Goal: Obtain resource: Download file/media

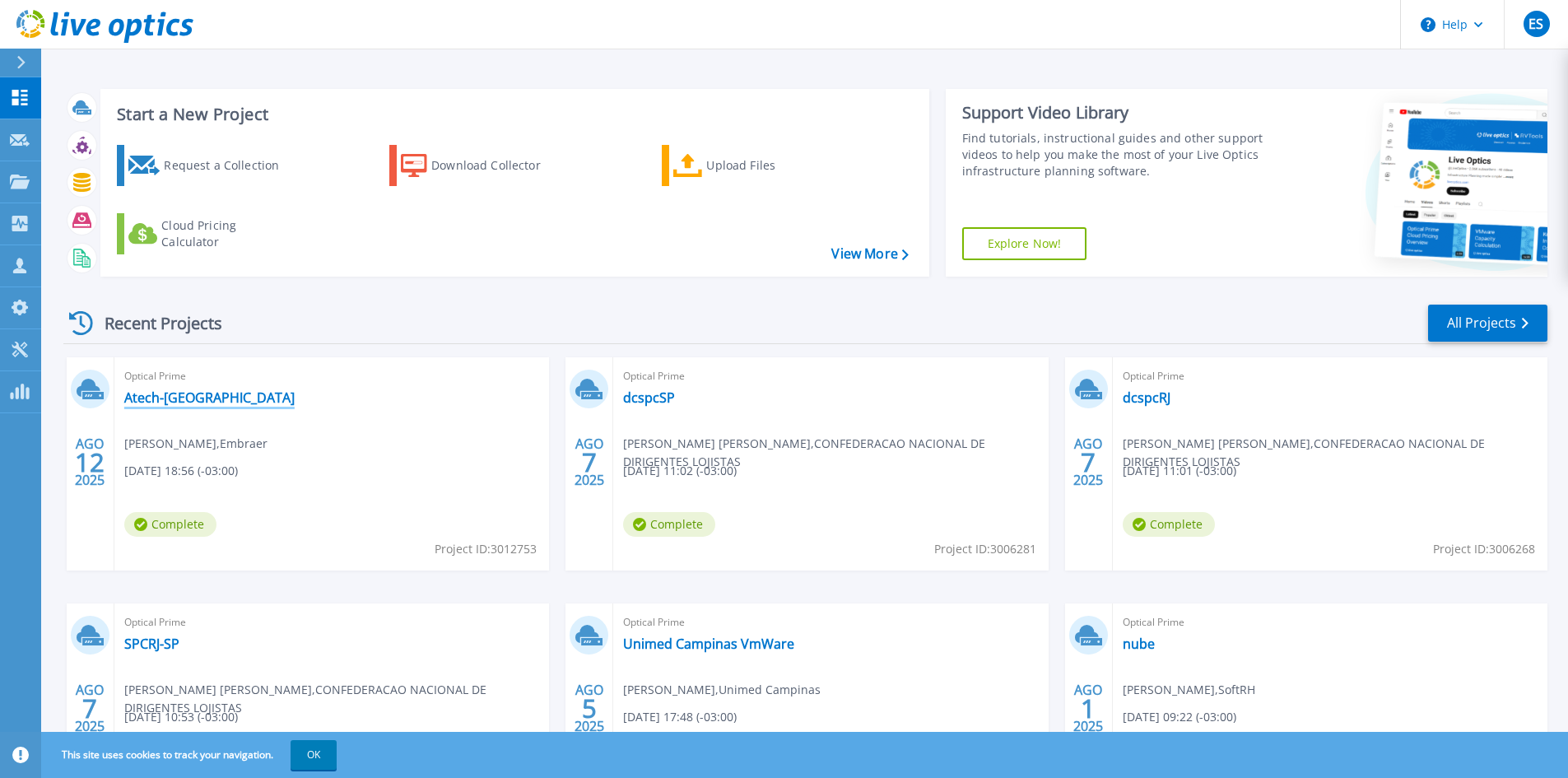
click at [152, 403] on link "Atech-RJ" at bounding box center [210, 397] width 171 height 17
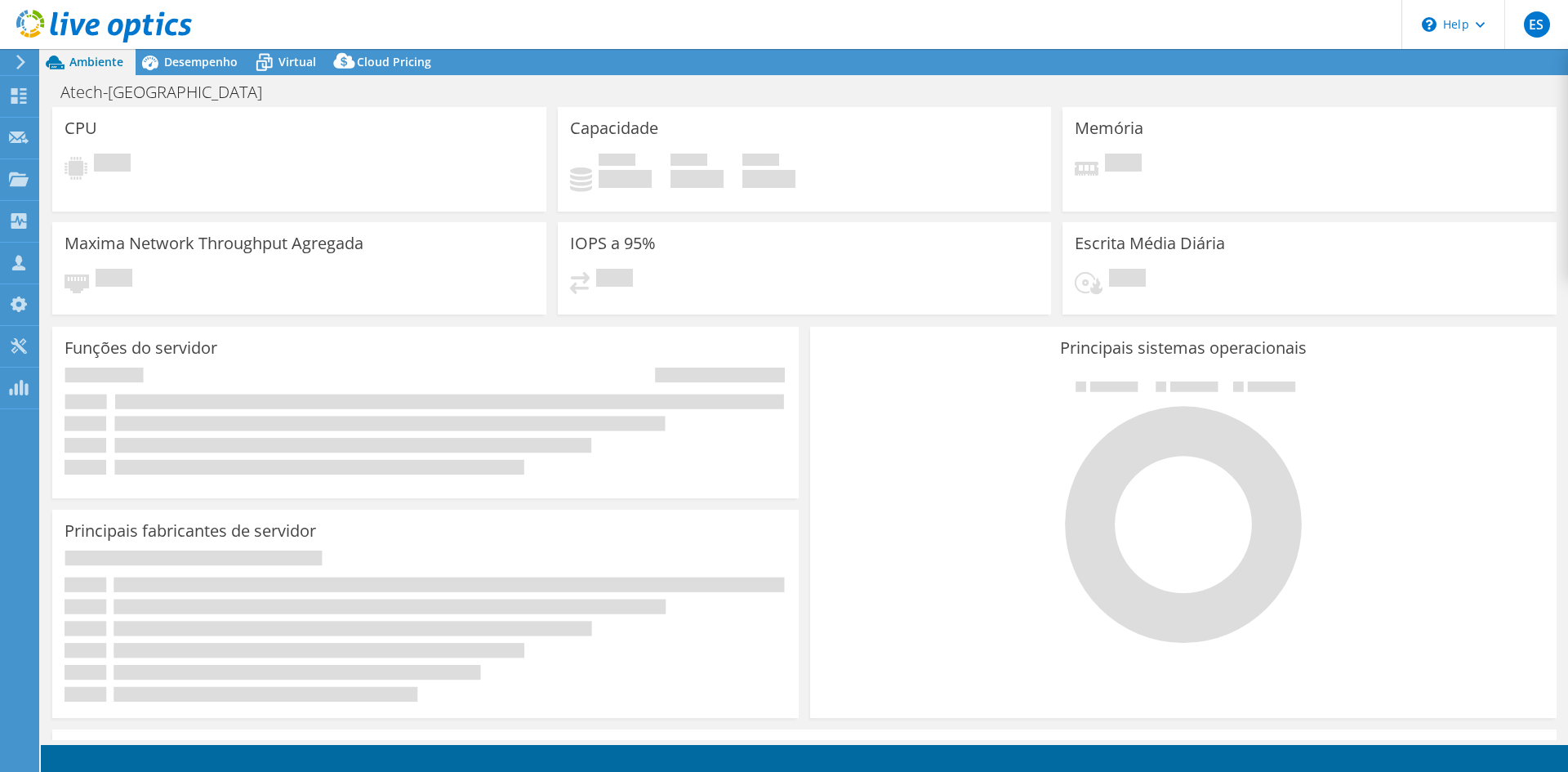
select select "USD"
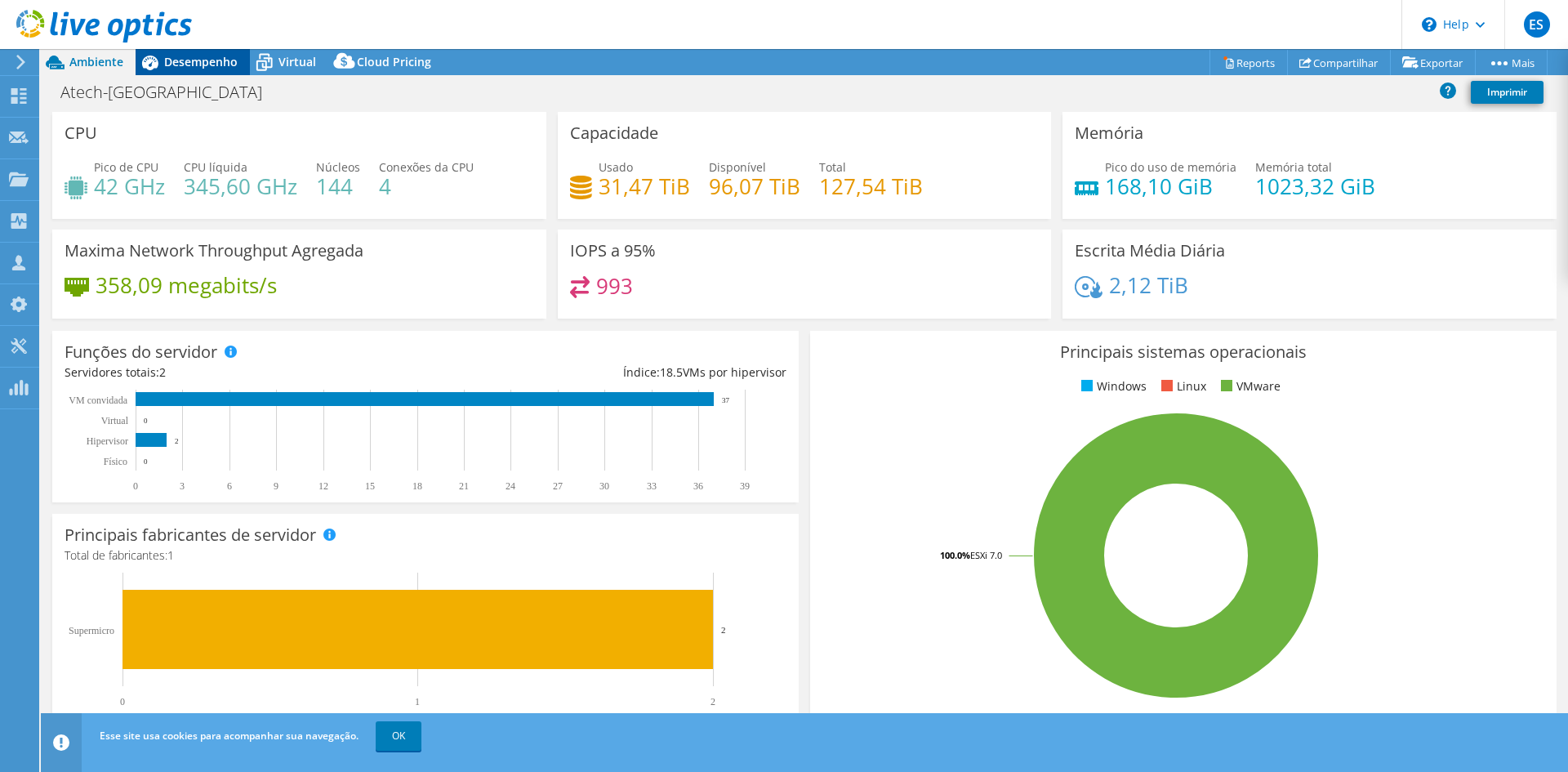
click at [207, 59] on span "Desempenho" at bounding box center [201, 61] width 74 height 16
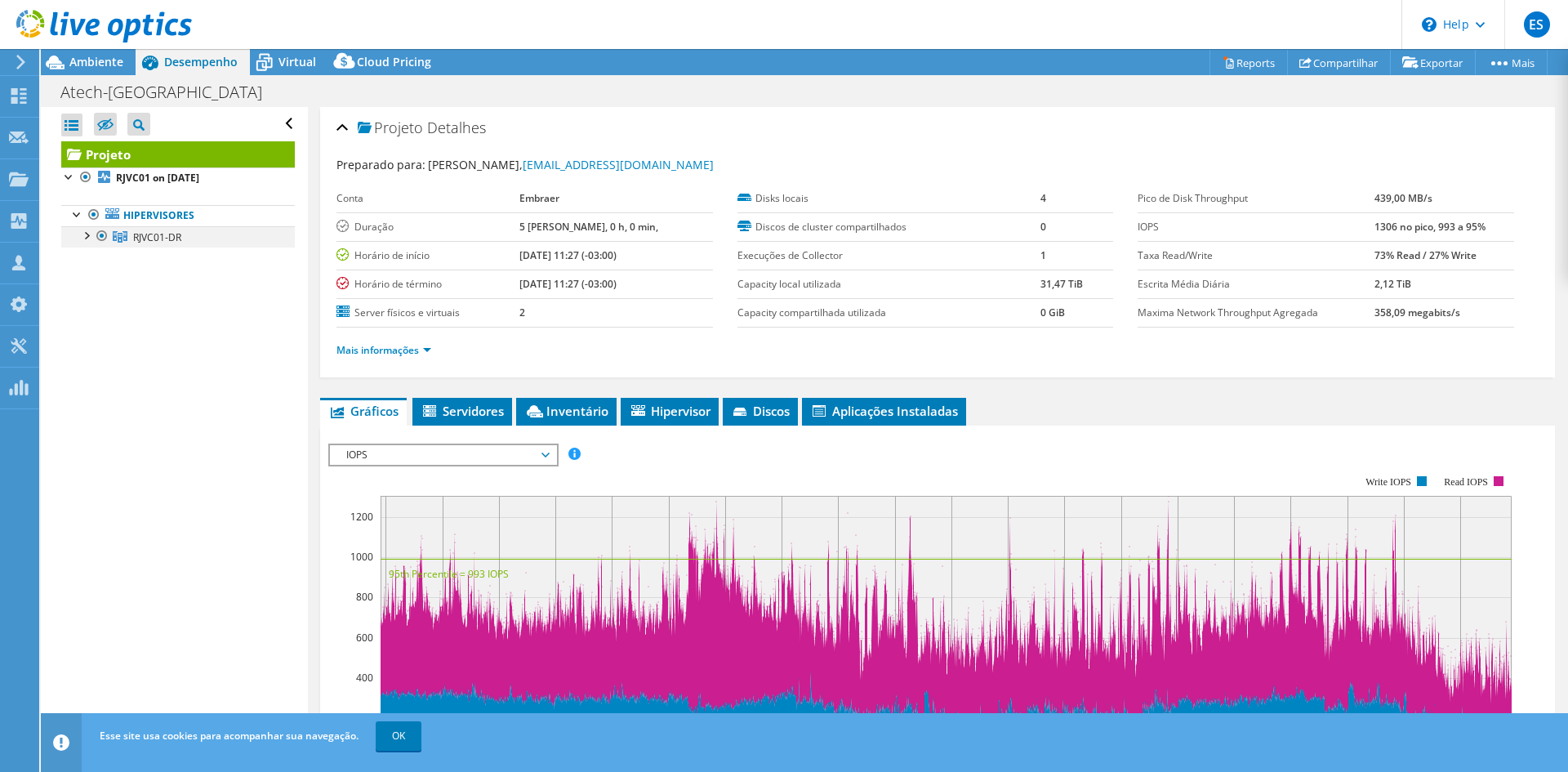
click at [88, 240] on div at bounding box center [86, 234] width 17 height 17
click at [99, 68] on span "Ambiente" at bounding box center [95, 61] width 53 height 16
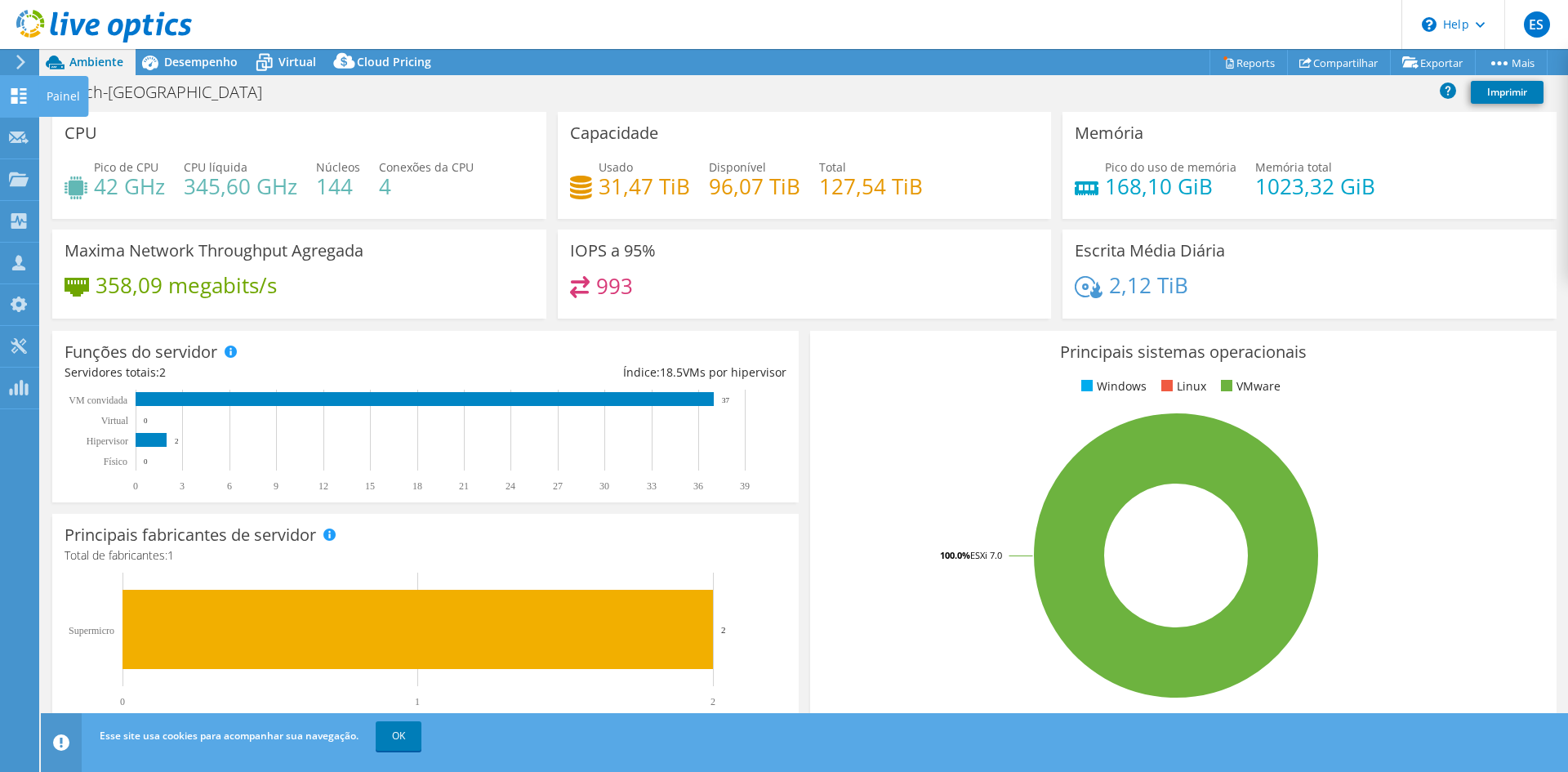
click at [17, 88] on use at bounding box center [19, 96] width 16 height 16
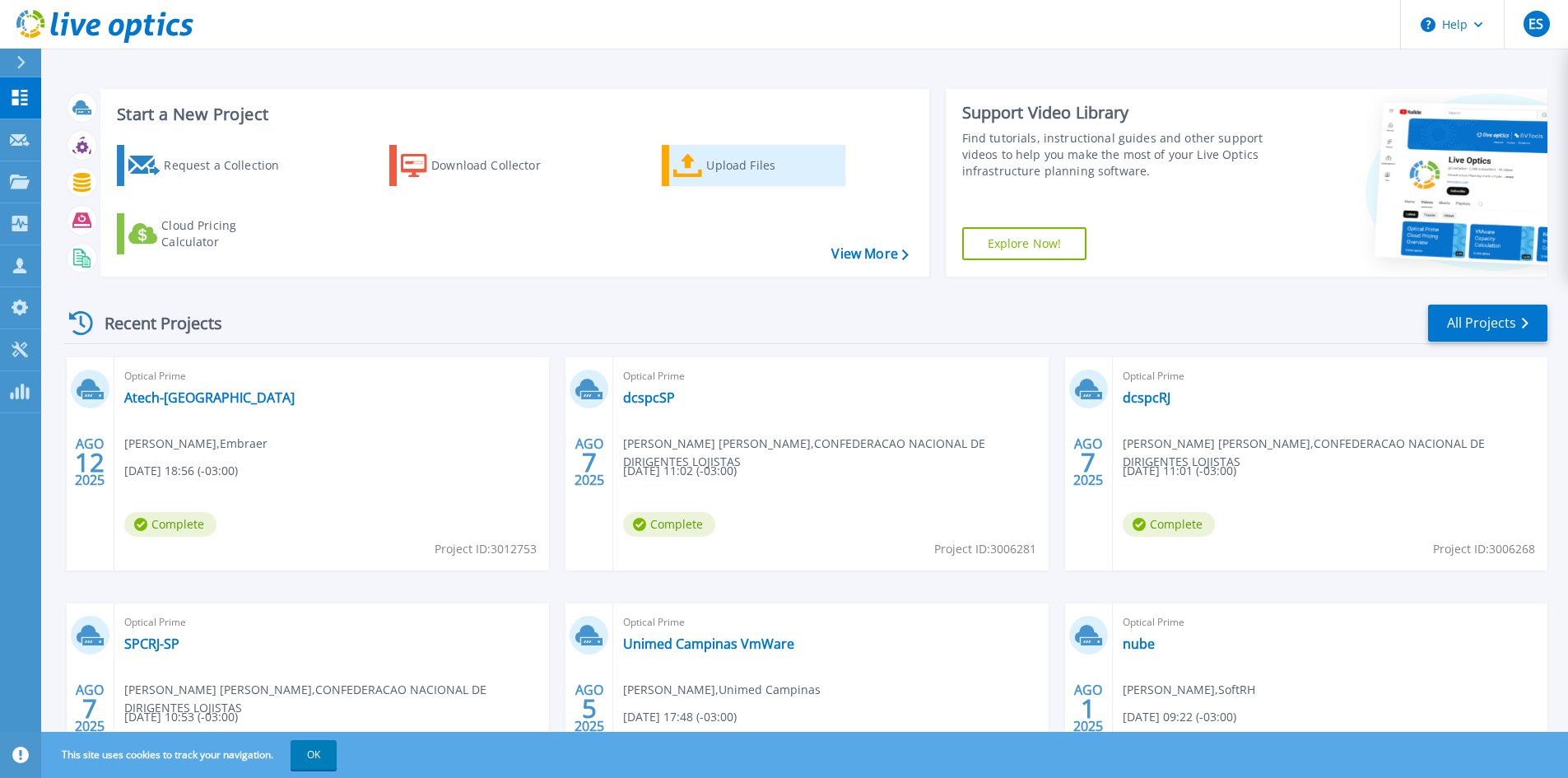
click at [724, 175] on div "Upload Files" at bounding box center [772, 166] width 131 height 33
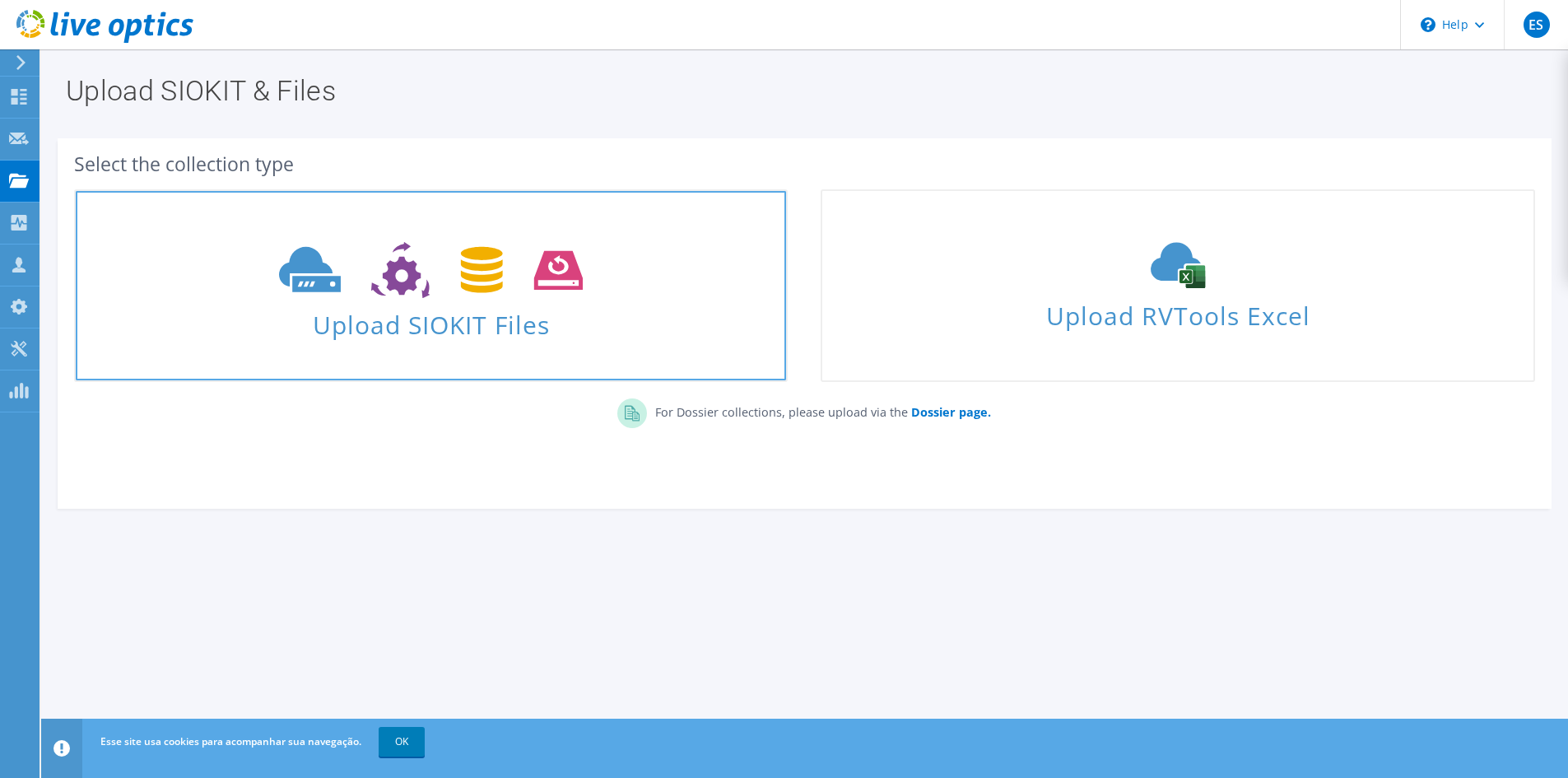
click at [448, 321] on span "Upload SIOKIT Files" at bounding box center [430, 319] width 710 height 35
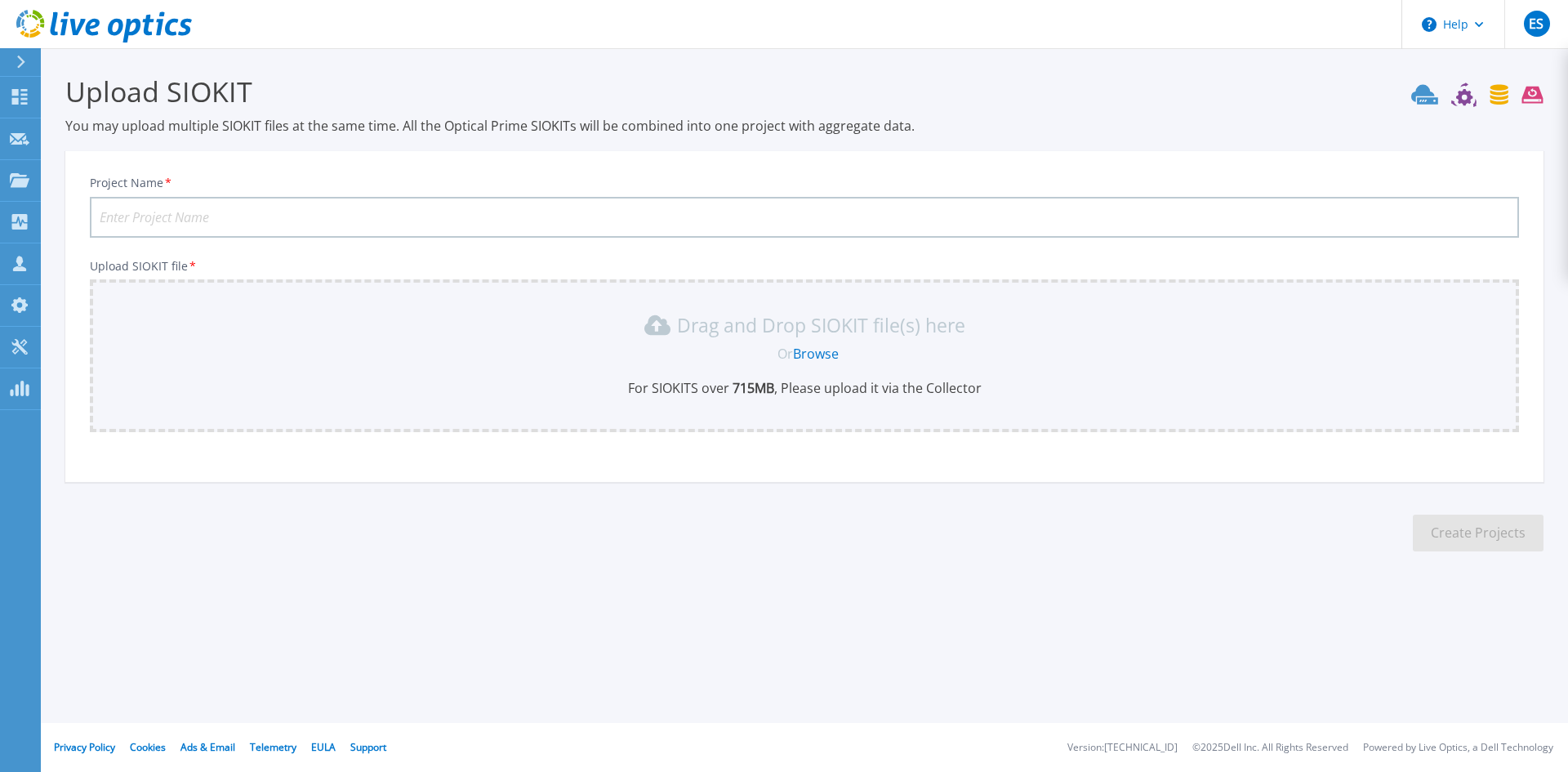
click at [808, 360] on link "Browse" at bounding box center [815, 353] width 46 height 18
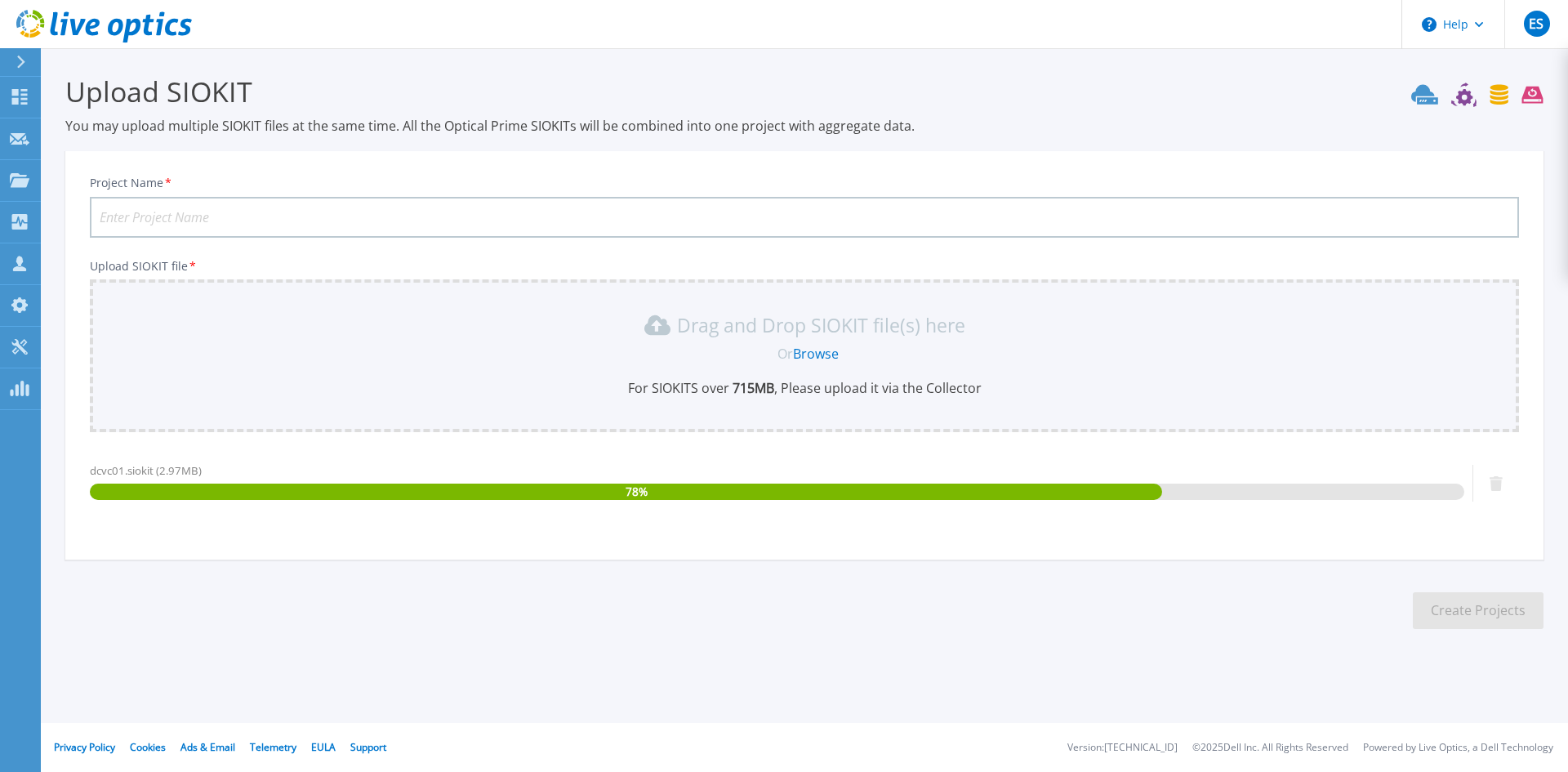
click at [186, 219] on input "Project Name *" at bounding box center [804, 217] width 1430 height 41
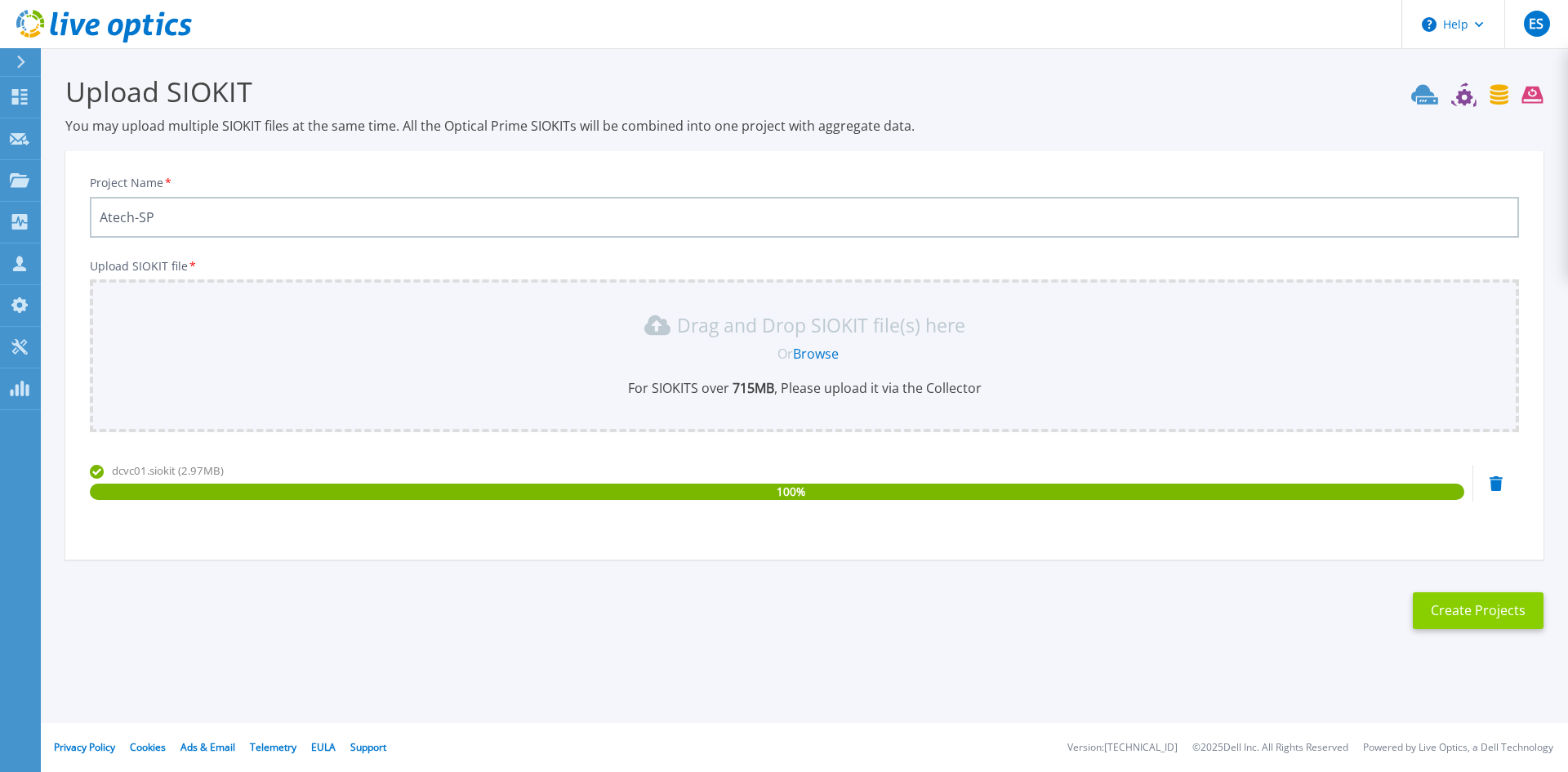
type input "Atech-SP"
click at [1482, 606] on button "Create Projects" at bounding box center [1479, 611] width 130 height 37
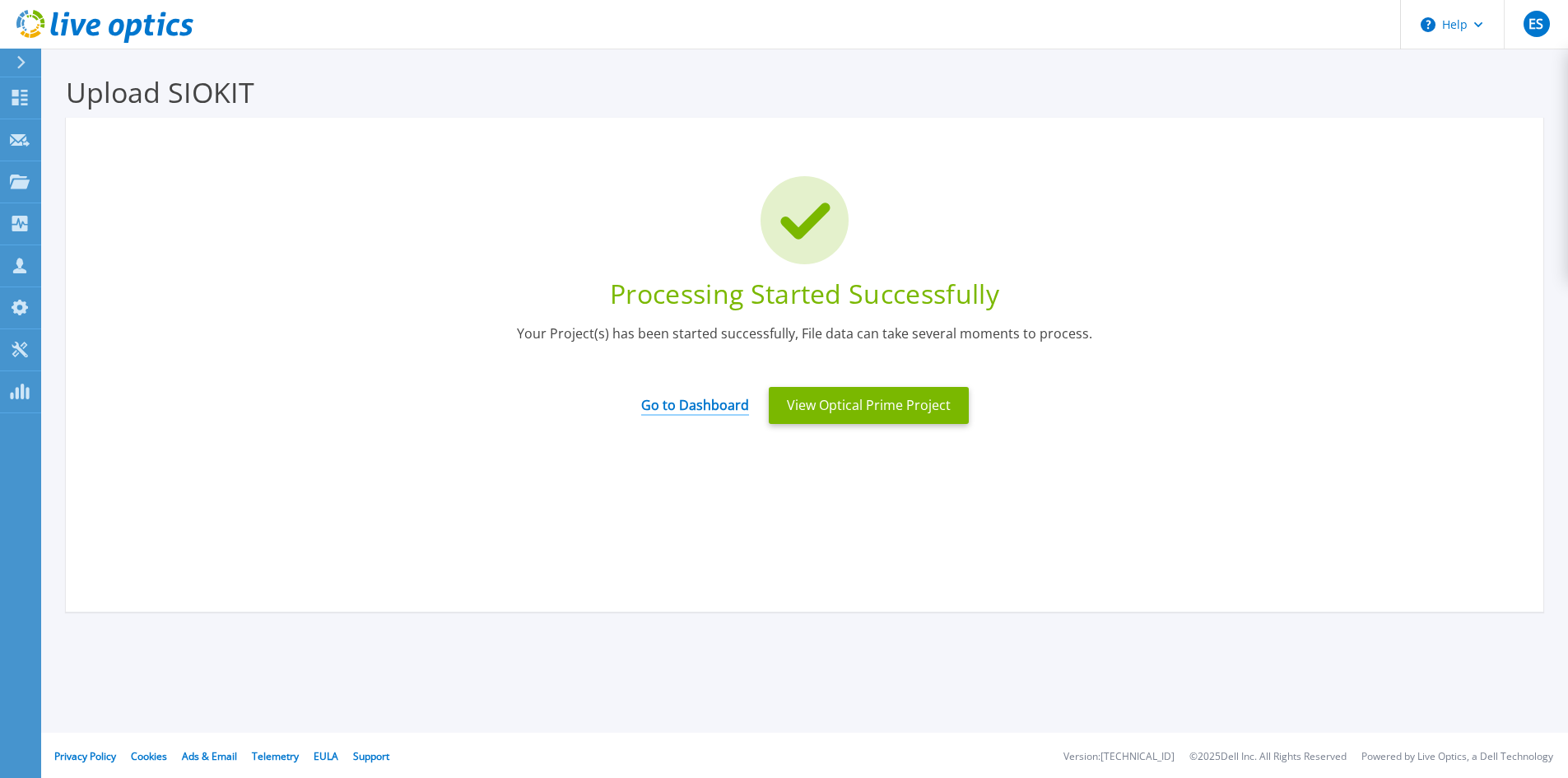
click at [709, 406] on link "Go to Dashboard" at bounding box center [695, 399] width 108 height 32
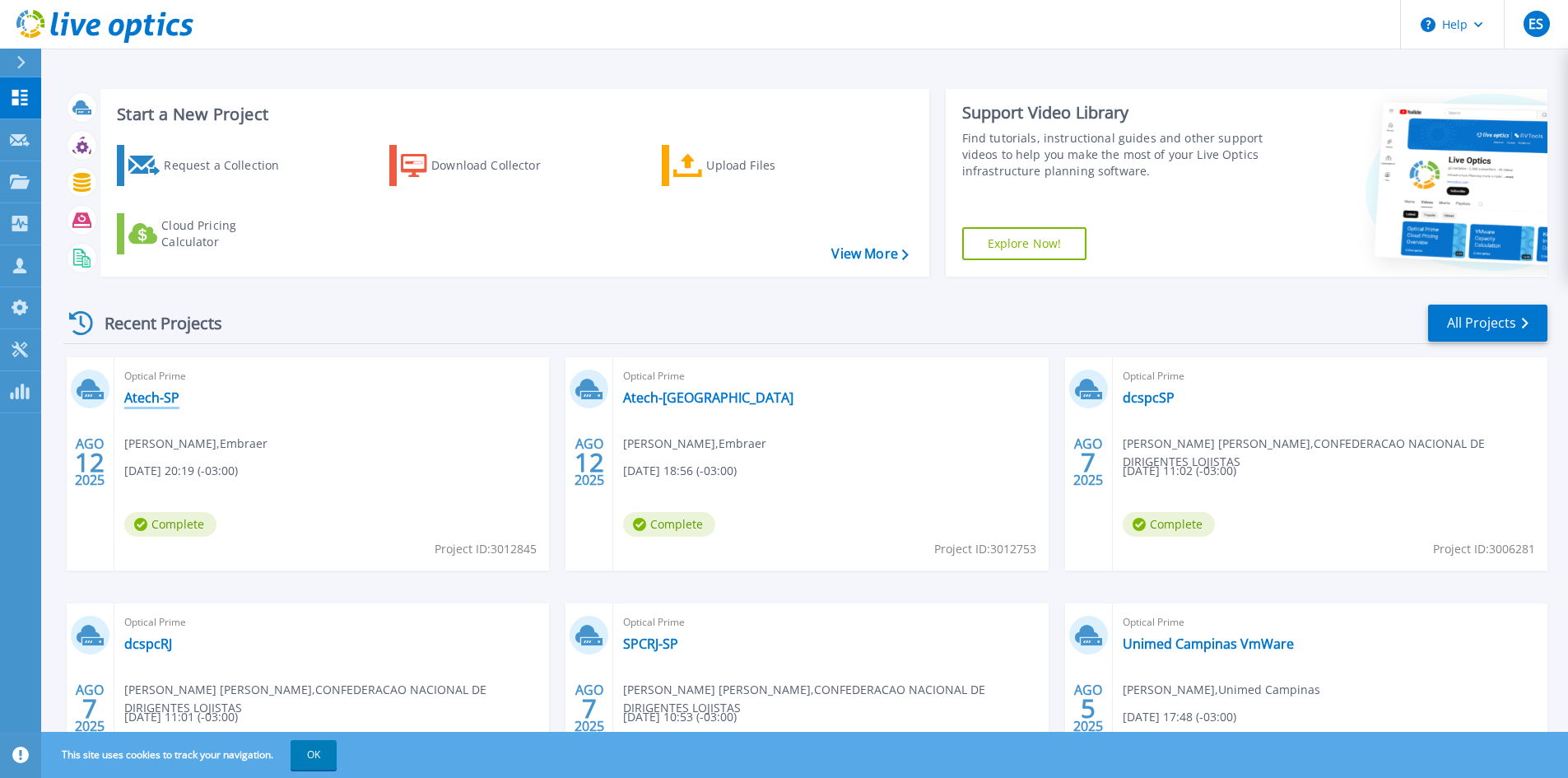
click at [162, 403] on link "Atech-SP" at bounding box center [152, 397] width 55 height 17
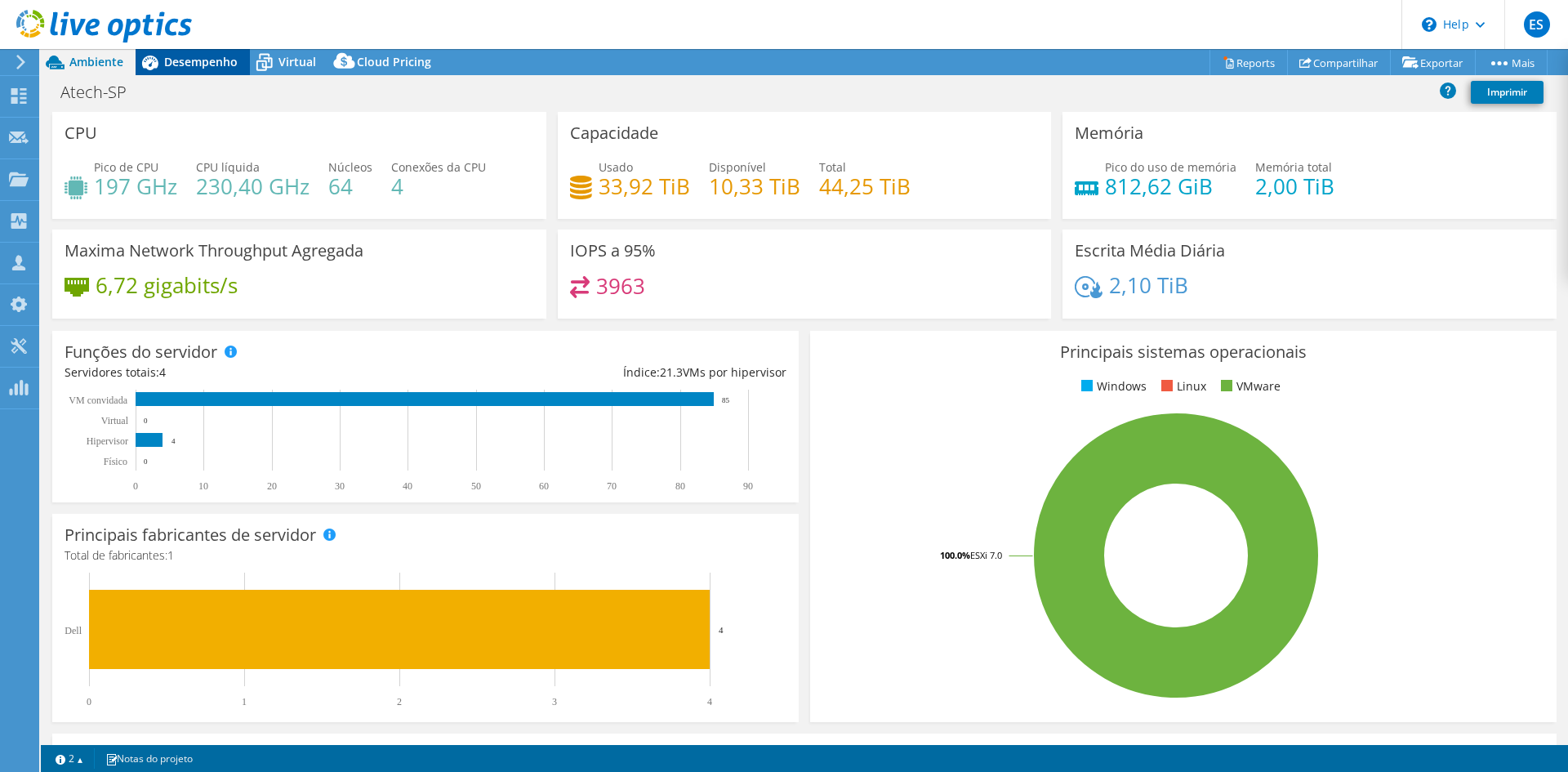
select select "USD"
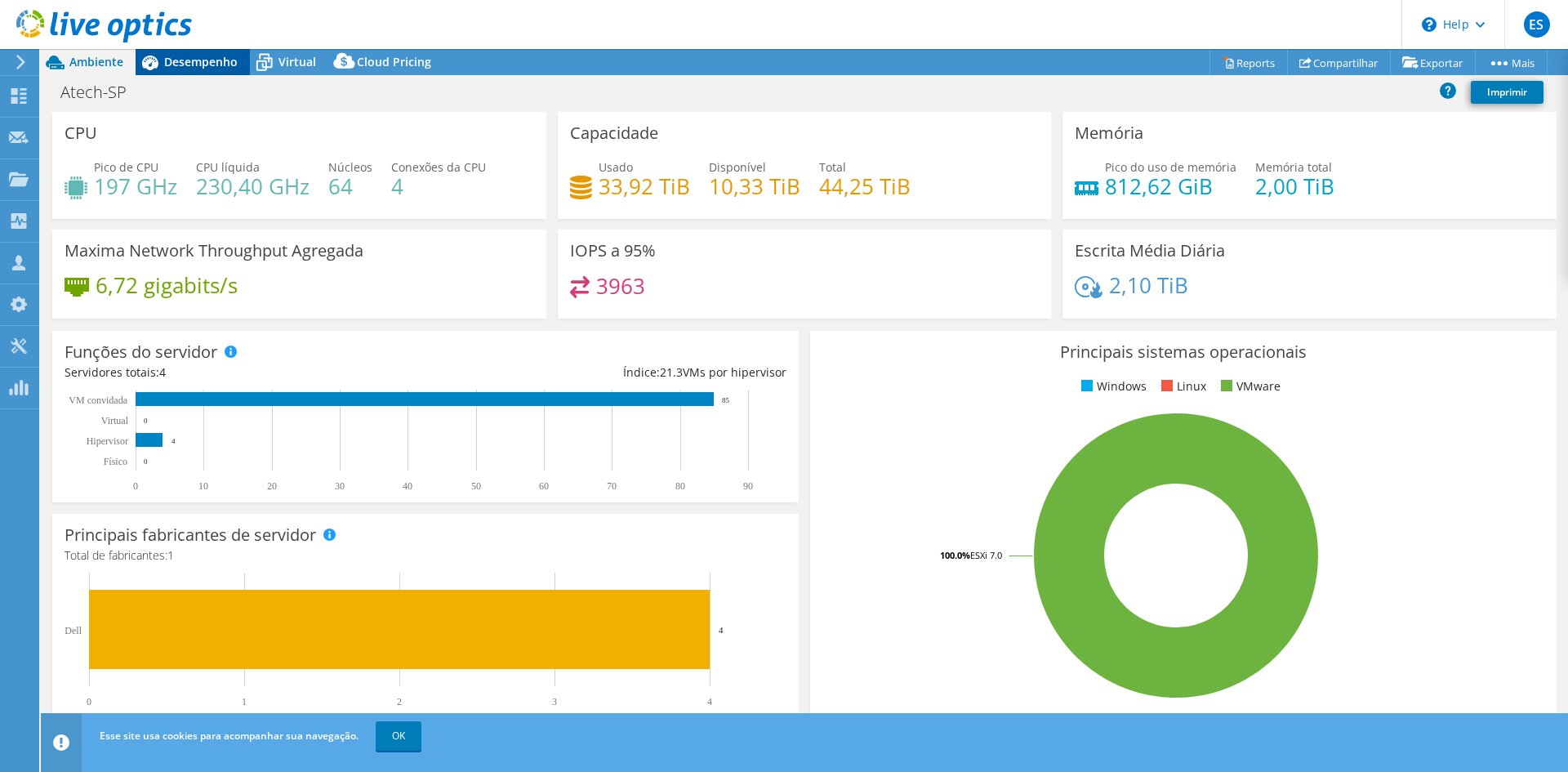
click at [212, 64] on span "Desempenho" at bounding box center [201, 61] width 74 height 16
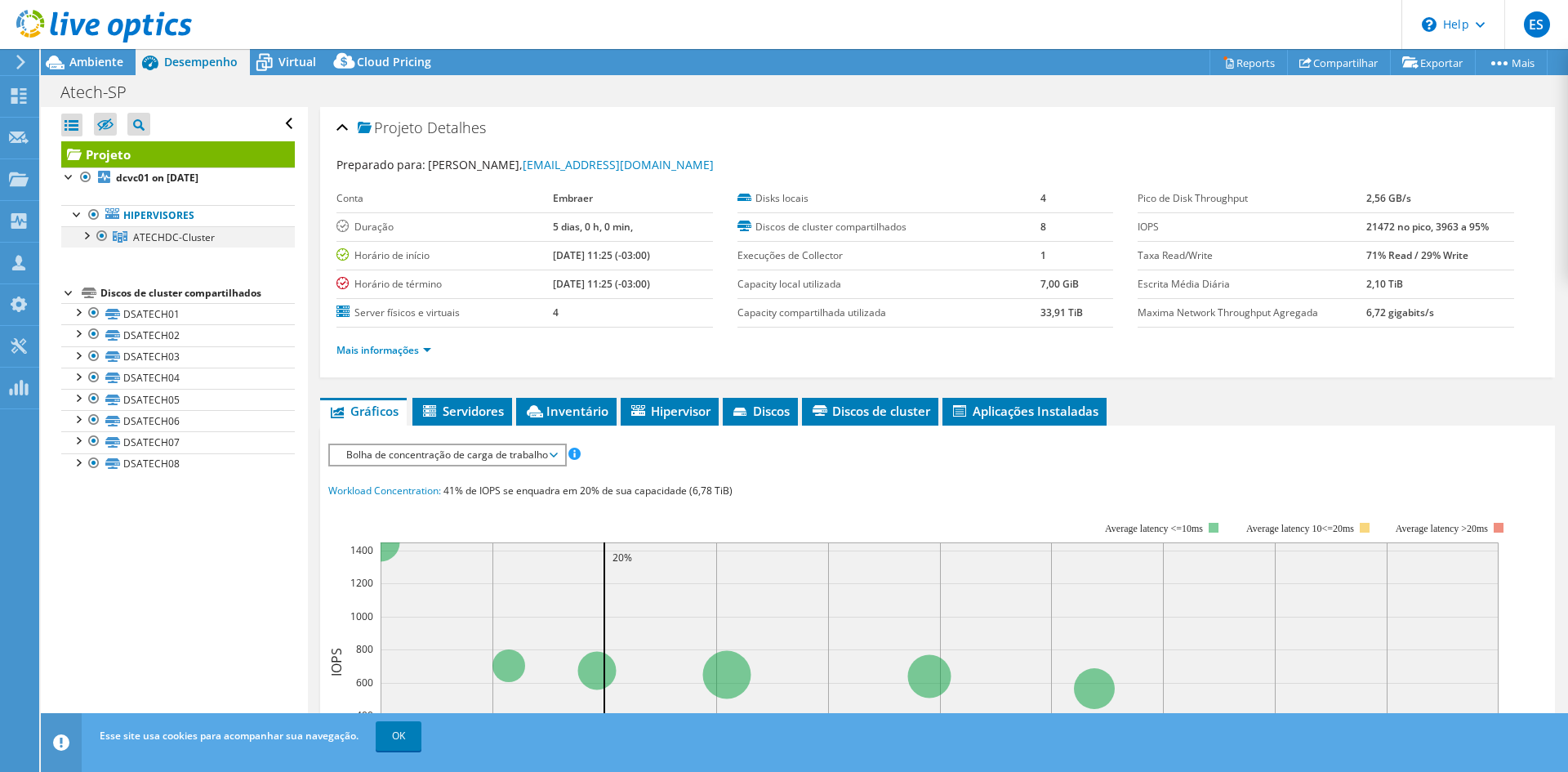
click at [87, 236] on div at bounding box center [86, 234] width 17 height 17
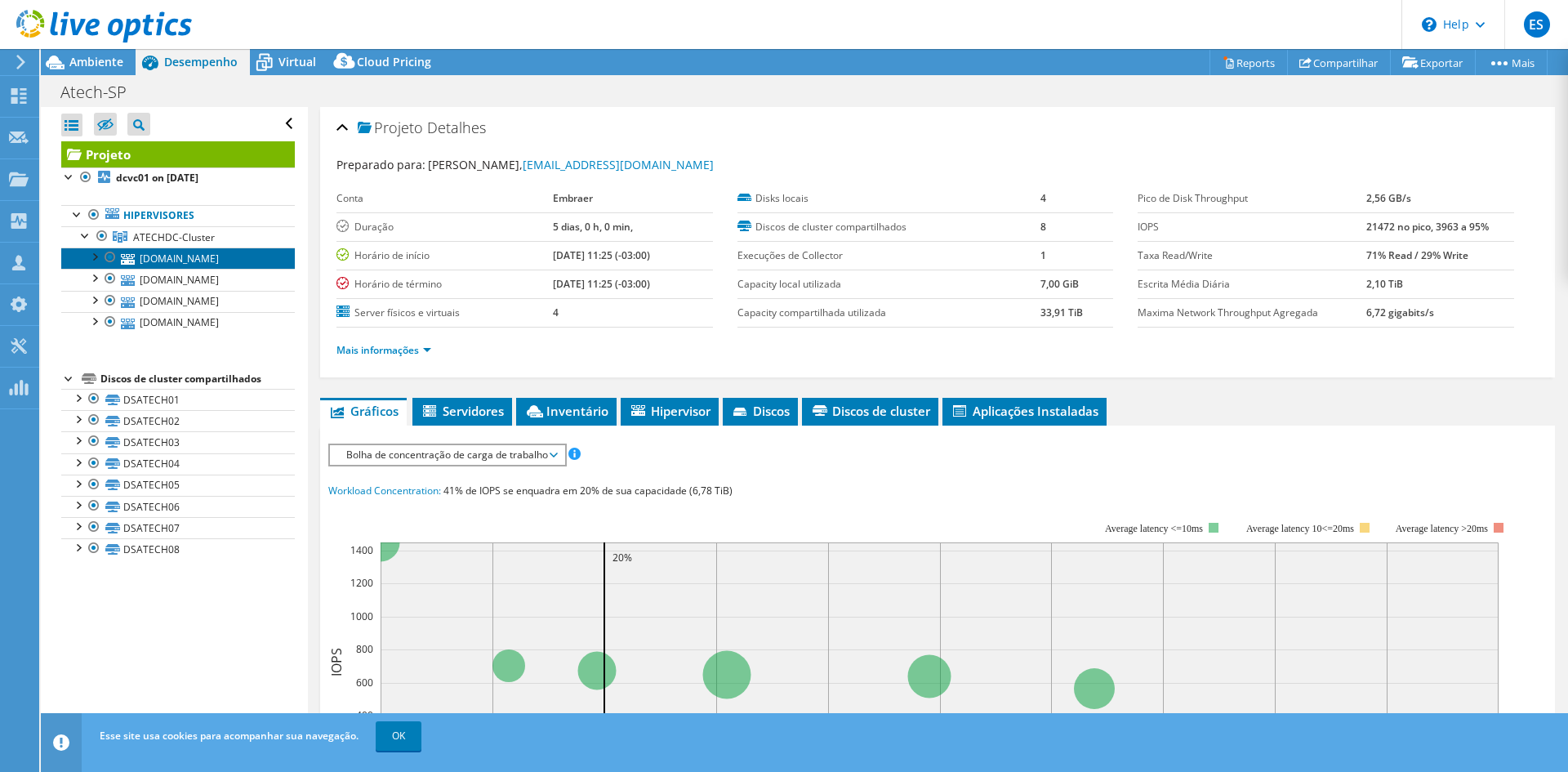
click at [192, 260] on link "vmdc01.atech.local.br" at bounding box center [178, 258] width 233 height 21
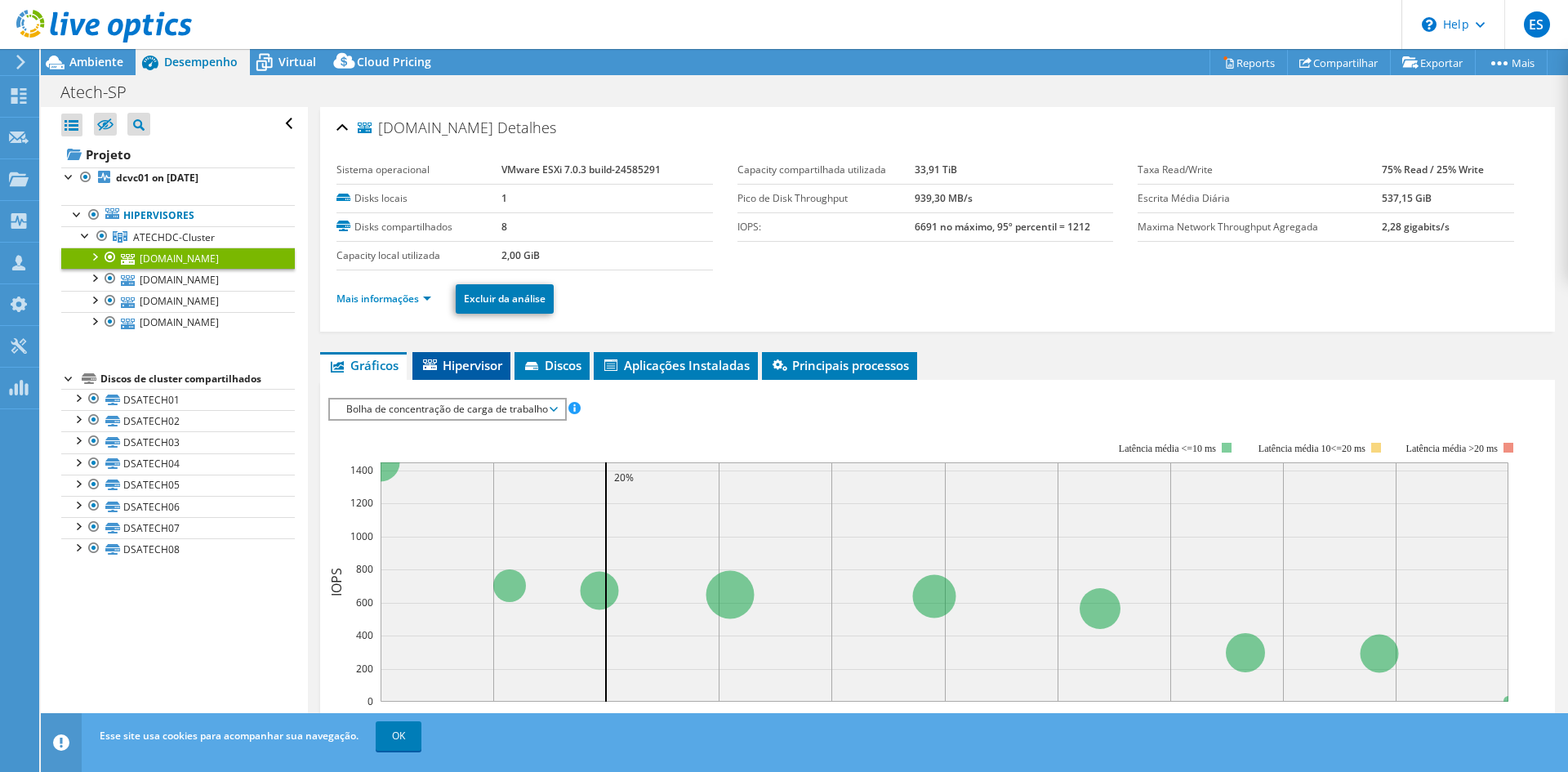
click at [452, 355] on li "Hipervisor" at bounding box center [461, 366] width 98 height 28
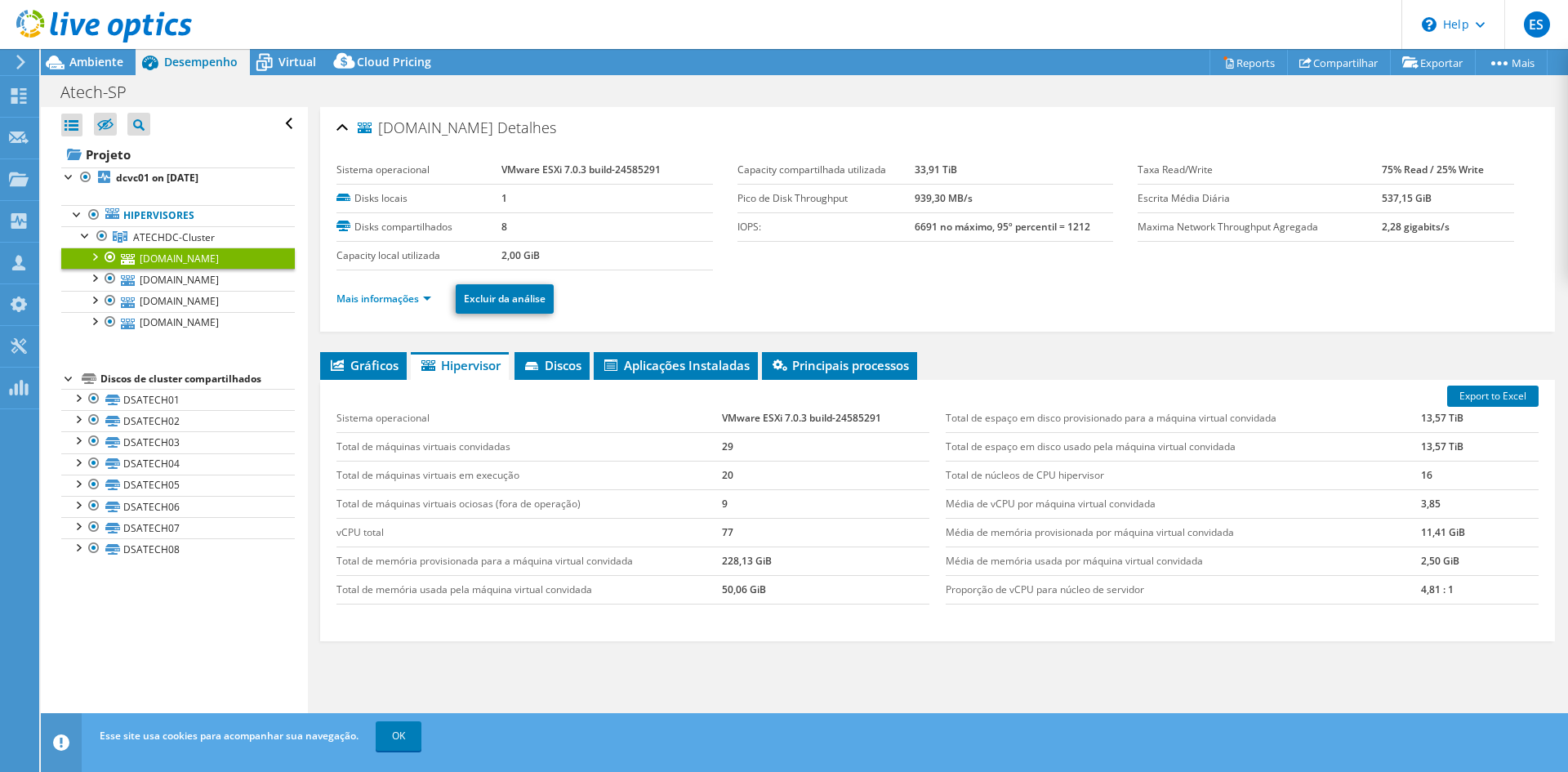
click at [97, 253] on div at bounding box center [93, 255] width 17 height 17
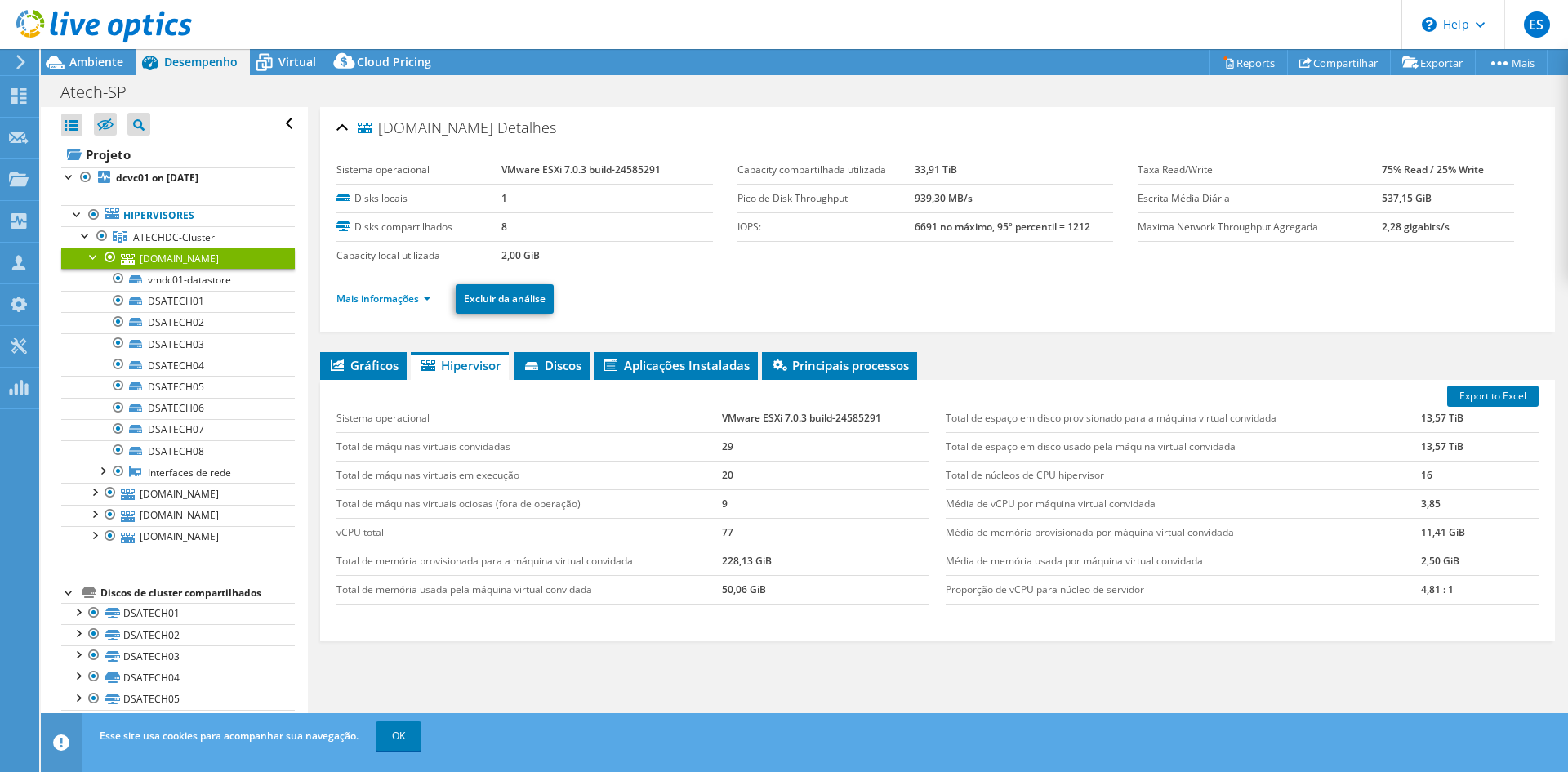
click at [95, 258] on div at bounding box center [93, 255] width 17 height 17
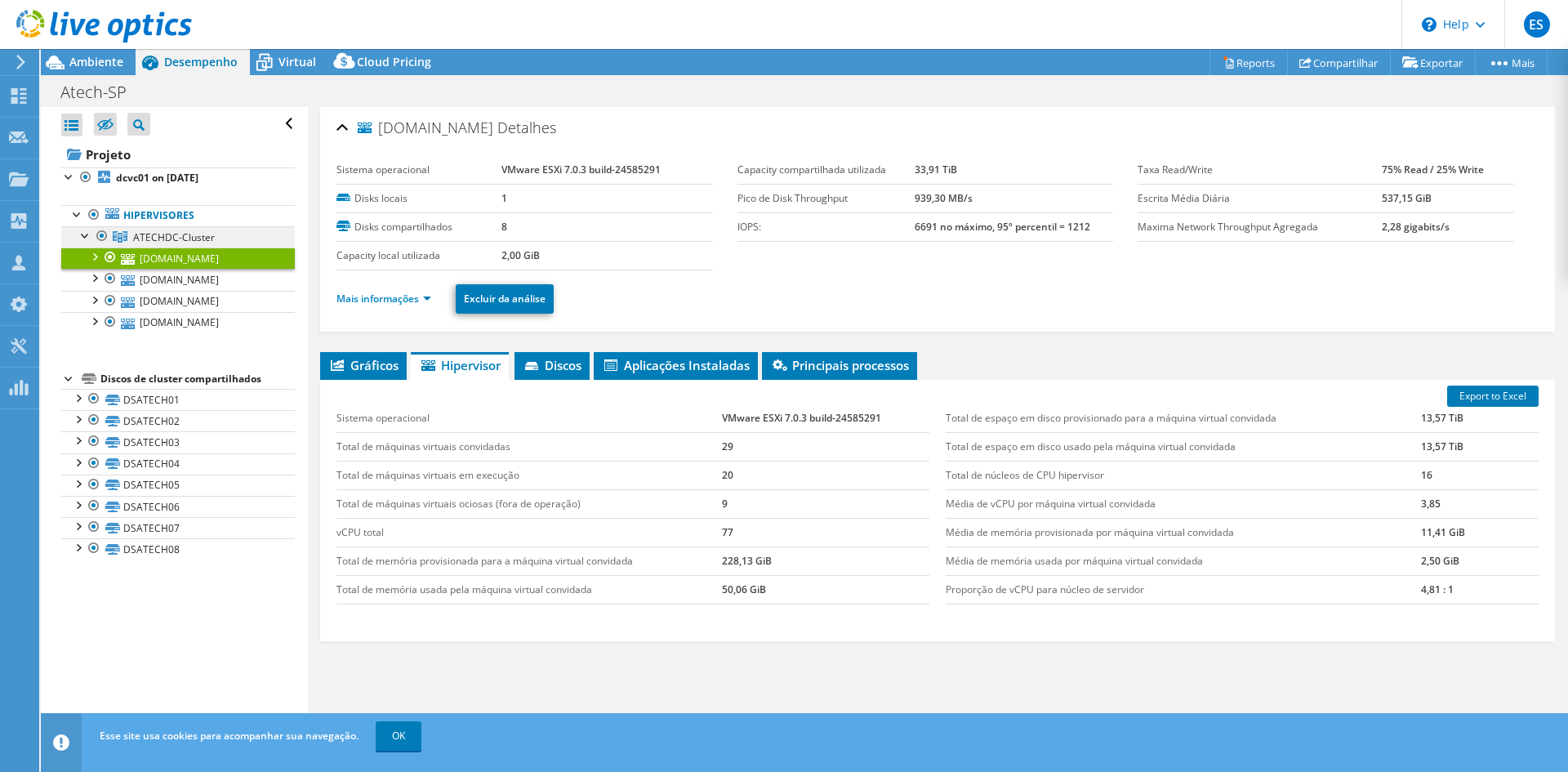
click at [186, 235] on span "ATECHDC-Cluster" at bounding box center [174, 237] width 82 height 14
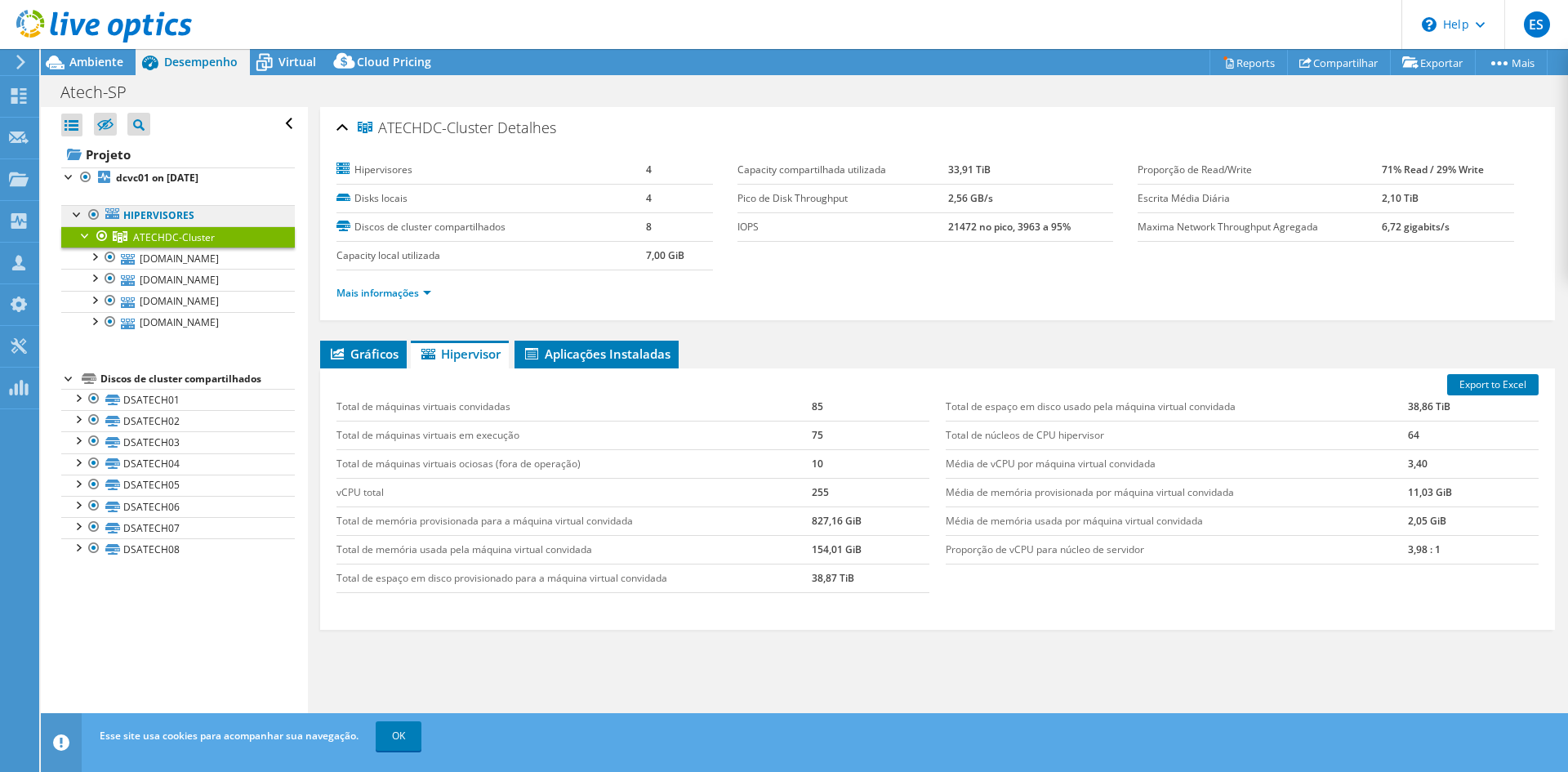
click at [143, 217] on link "Hipervisores" at bounding box center [178, 216] width 233 height 21
click at [164, 212] on link "Hipervisores" at bounding box center [178, 216] width 233 height 21
click at [144, 179] on b "dcvc01 on 8/12/2025" at bounding box center [157, 178] width 83 height 14
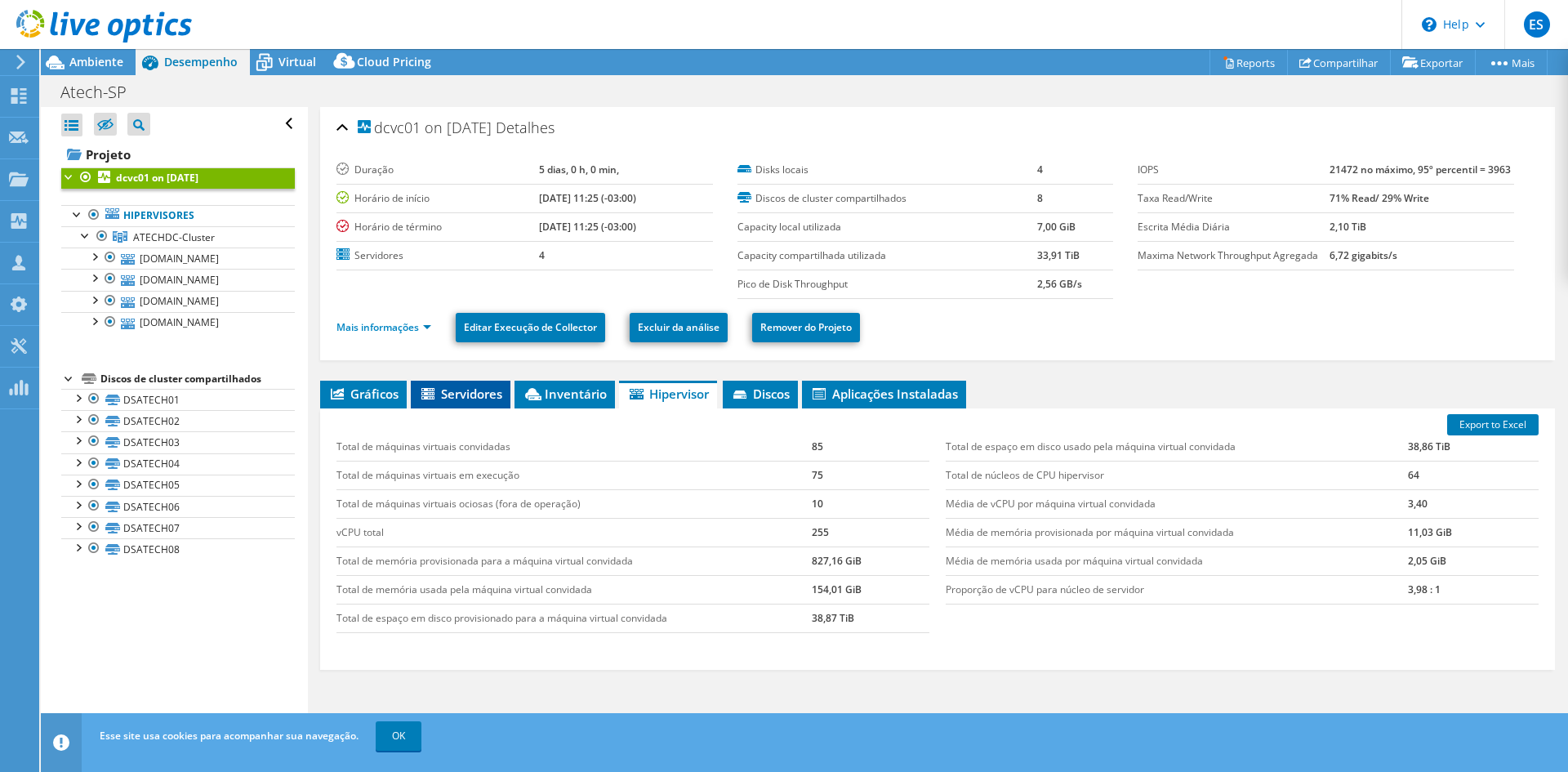
click at [474, 403] on li "Servidores" at bounding box center [460, 394] width 99 height 28
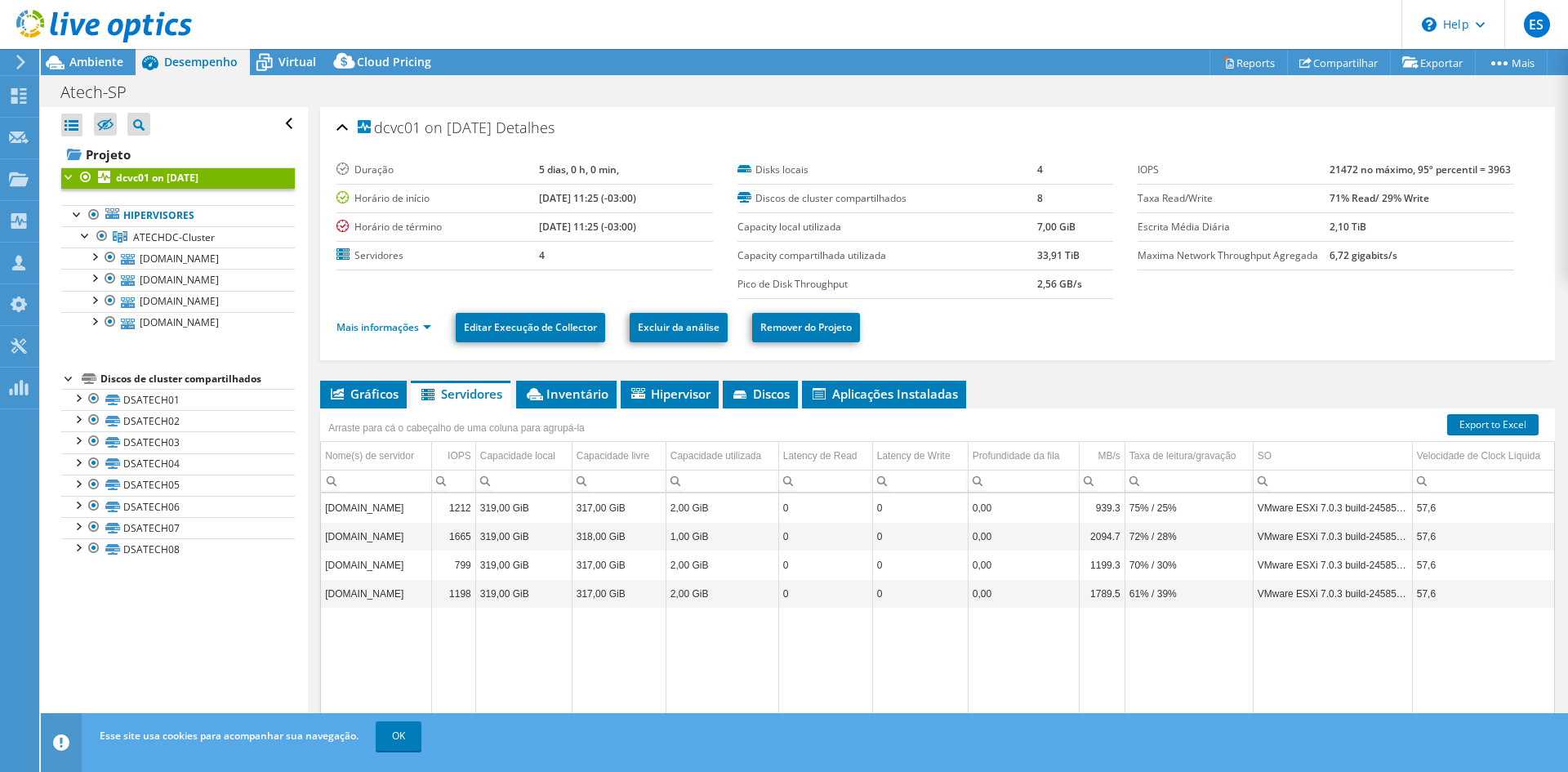
click at [401, 509] on td "vmdc01.atech.local.br" at bounding box center [375, 507] width 110 height 28
drag, startPoint x: 1305, startPoint y: 512, endPoint x: 1497, endPoint y: 498, distance: 192.5
click at [1497, 498] on tr "vmdc01.atech.local.br 1212 319,00 GiB 317,00 GiB 2,00 GiB 0 0 0,00 939.3 75% / …" at bounding box center [1277, 507] width 1913 height 28
click at [410, 736] on link "OK" at bounding box center [398, 736] width 46 height 29
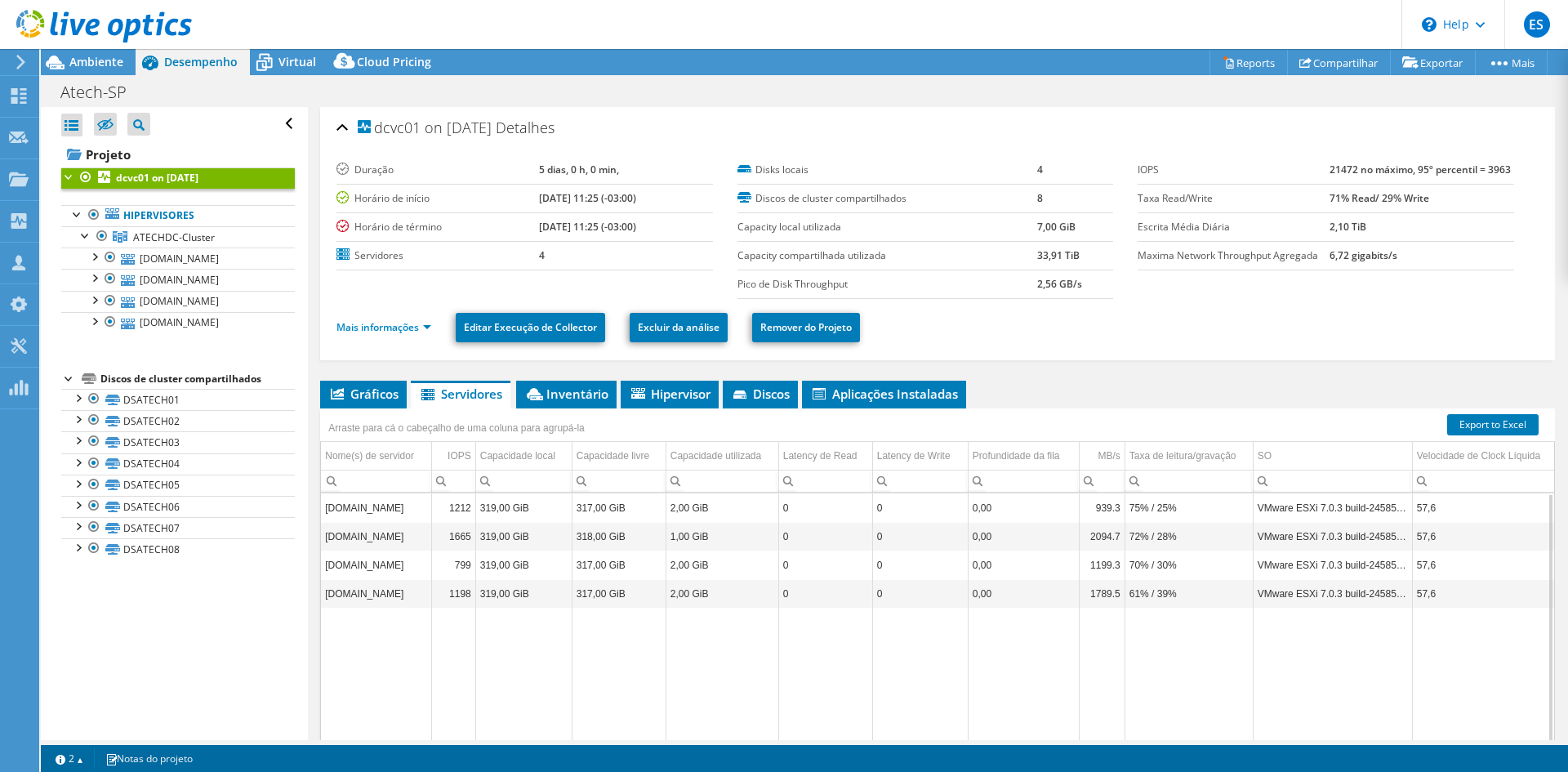
click at [395, 593] on td "vmdc03.atech.local.br" at bounding box center [375, 592] width 110 height 28
click at [1247, 69] on link "Reports" at bounding box center [1249, 62] width 79 height 25
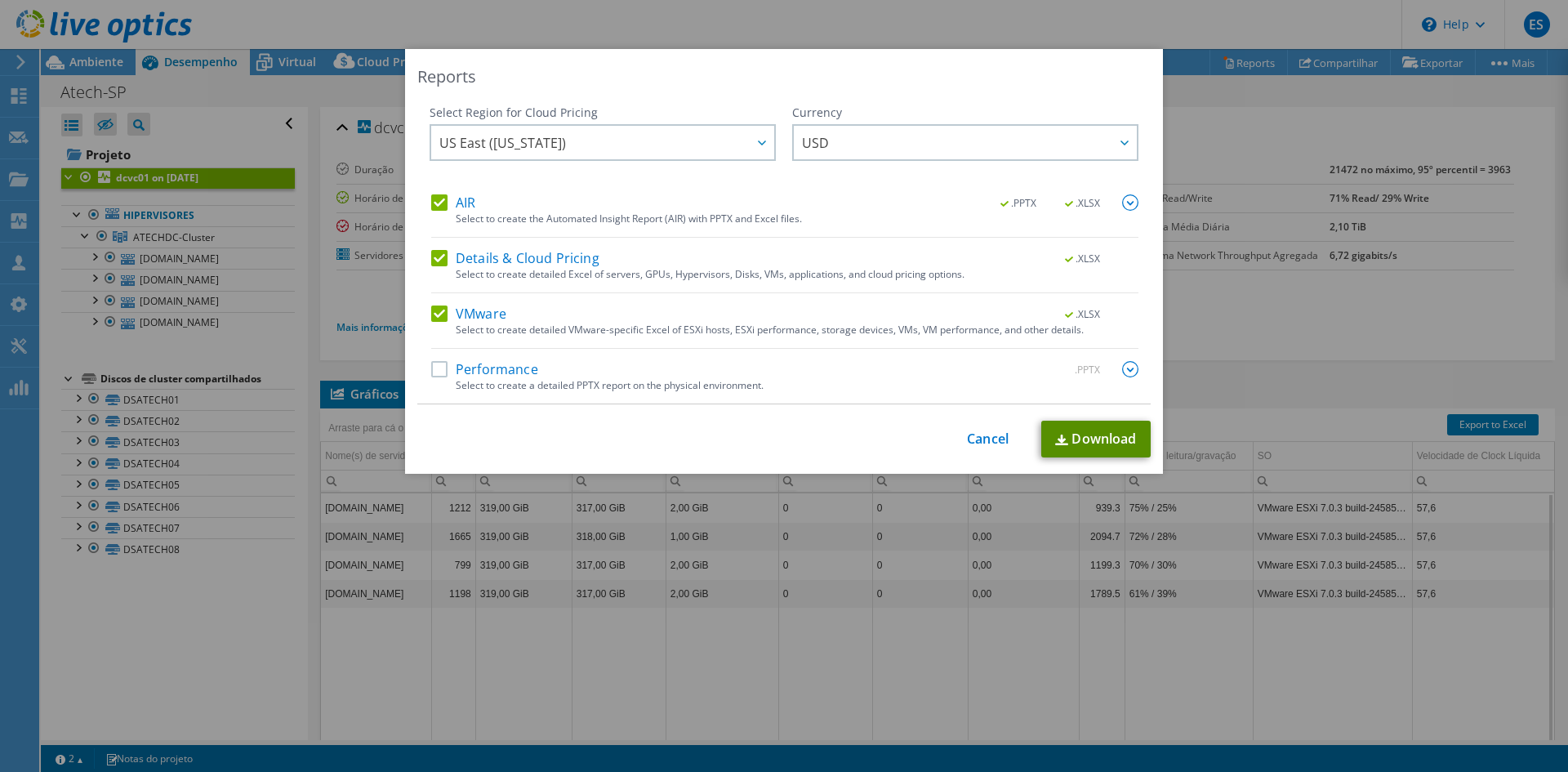
click at [1098, 438] on link "Download" at bounding box center [1096, 439] width 110 height 37
click at [89, 69] on div "Reports Select Region for Cloud Pricing Asia Pacific (Hong Kong) Asia Pacific (…" at bounding box center [784, 385] width 1568 height 674
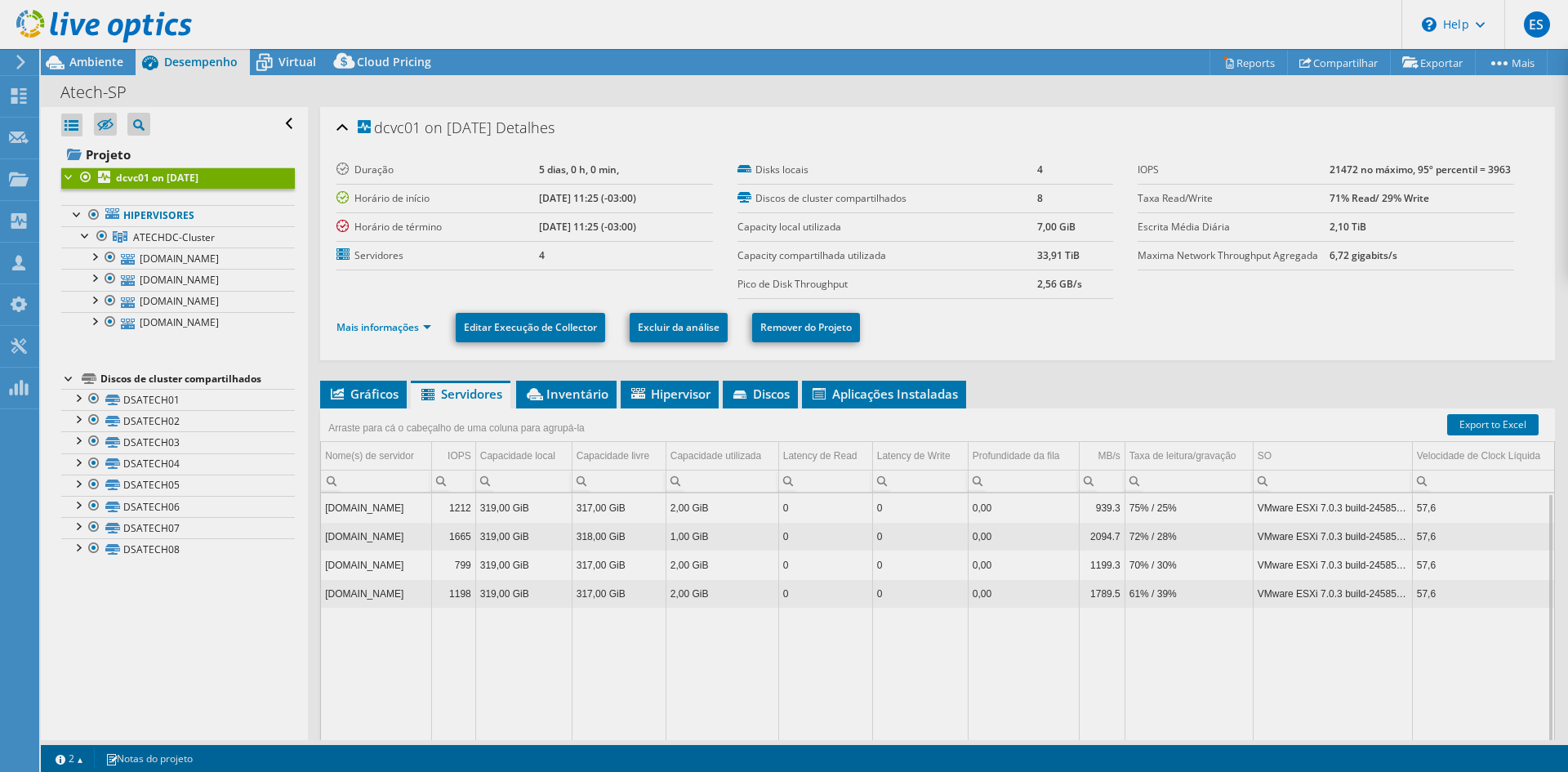
click at [91, 60] on div "Este projeto foi arquivado. Nenhuma alteração pode ser feita, e os gráficos e a…" at bounding box center [804, 409] width 1527 height 722
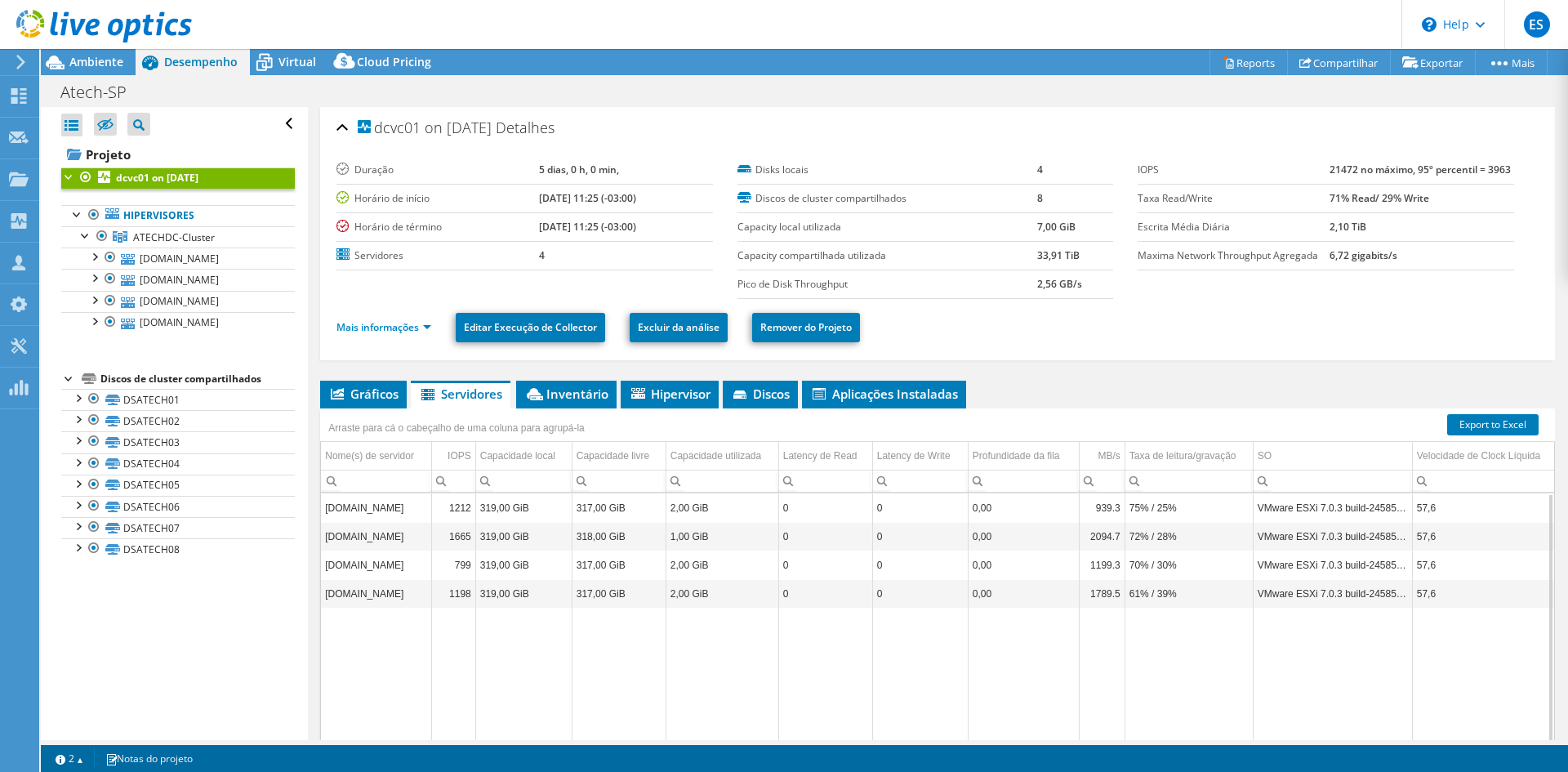
click at [91, 60] on span "Ambiente" at bounding box center [95, 61] width 53 height 16
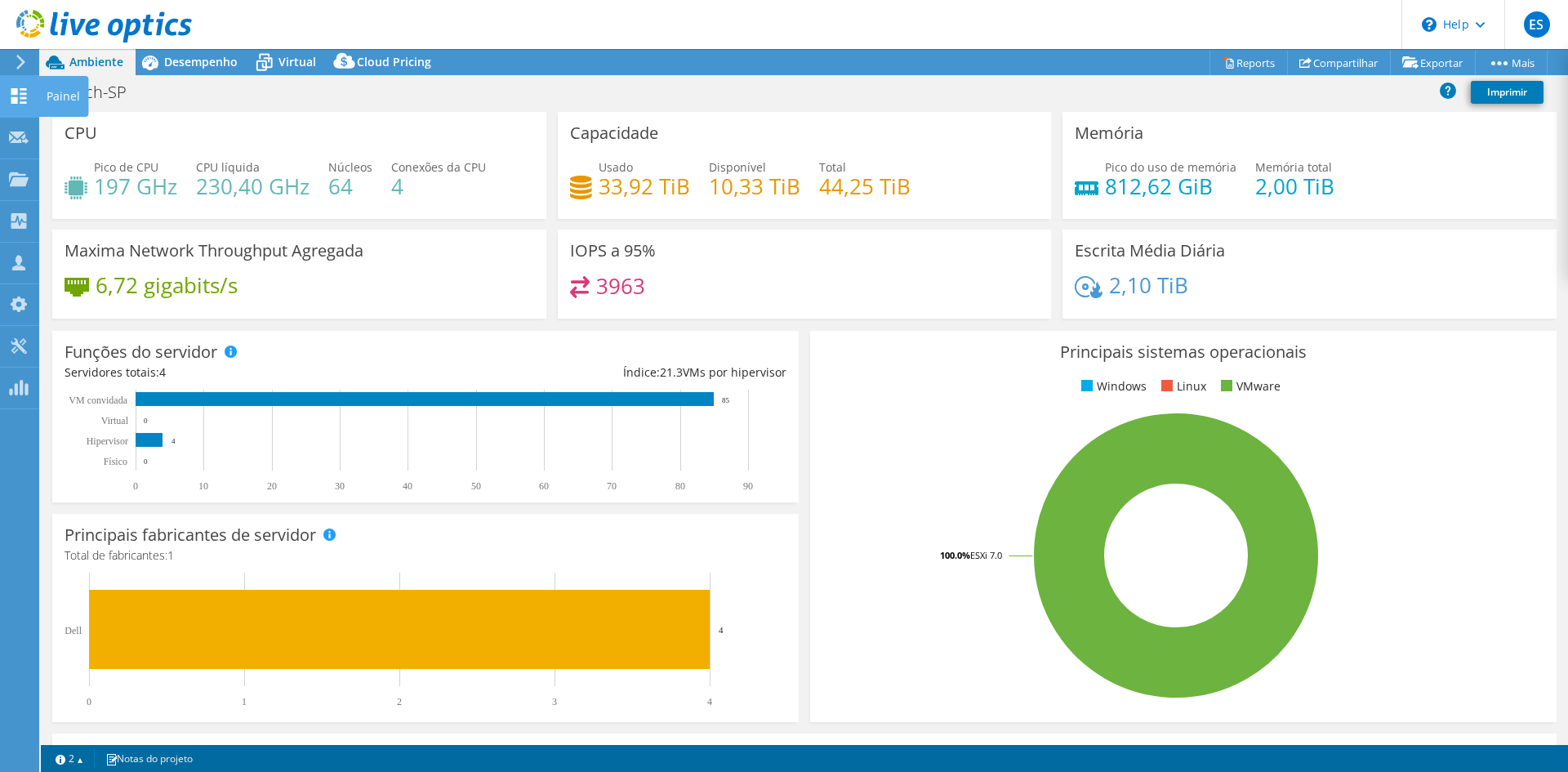
click at [24, 97] on use at bounding box center [19, 96] width 16 height 16
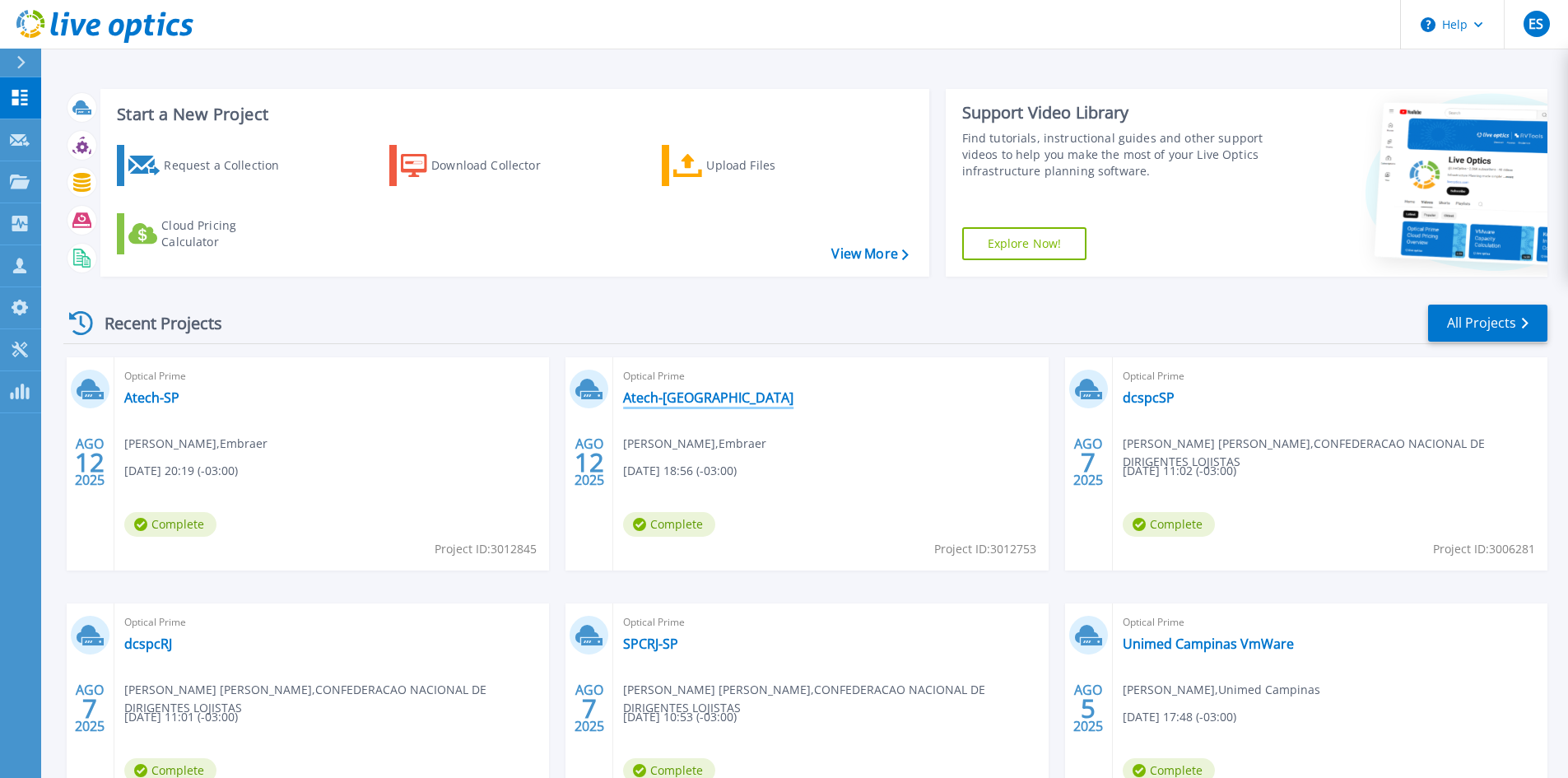
click at [651, 397] on link "Atech-[GEOGRAPHIC_DATA]" at bounding box center [709, 397] width 171 height 17
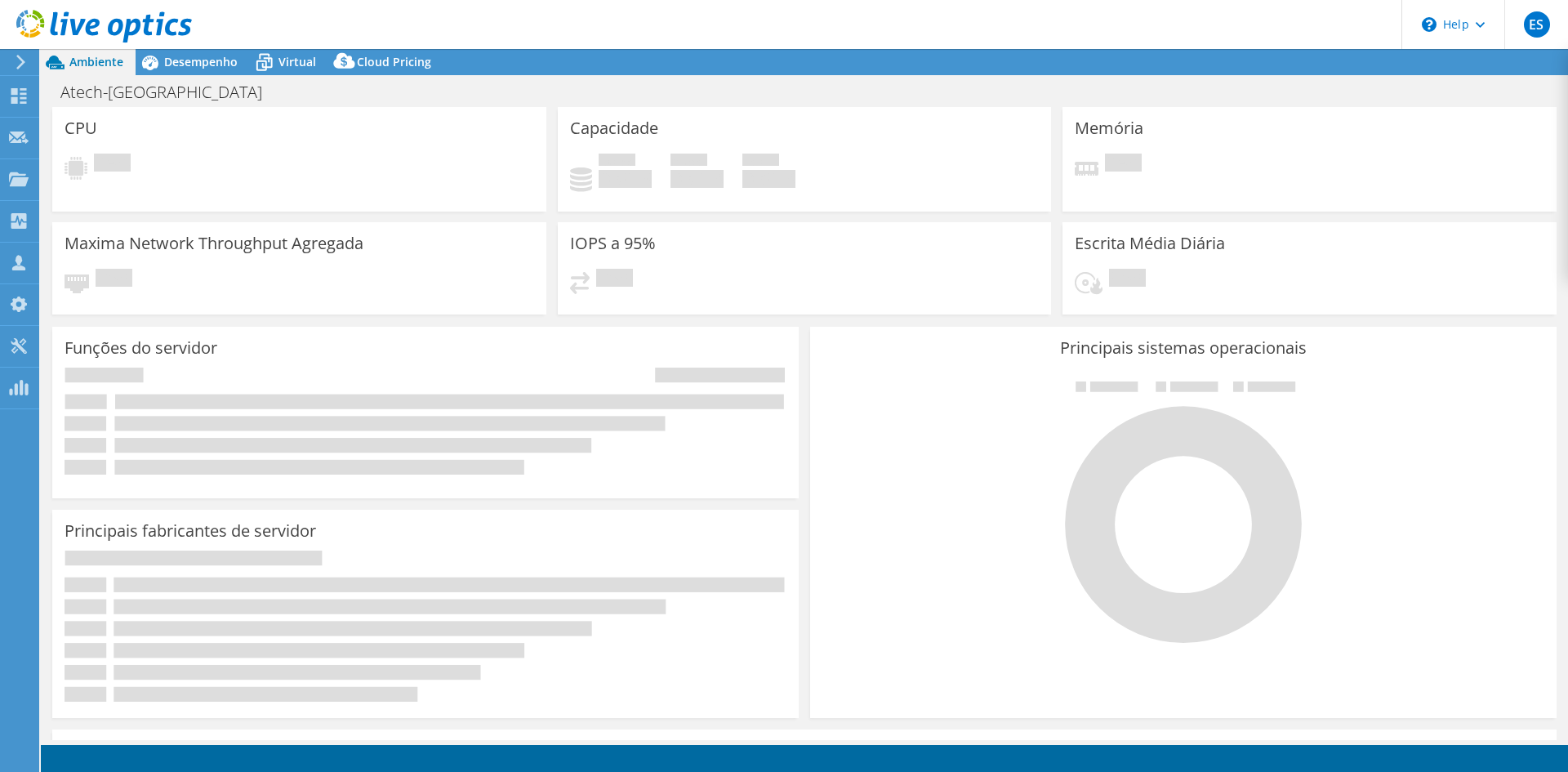
select select "USD"
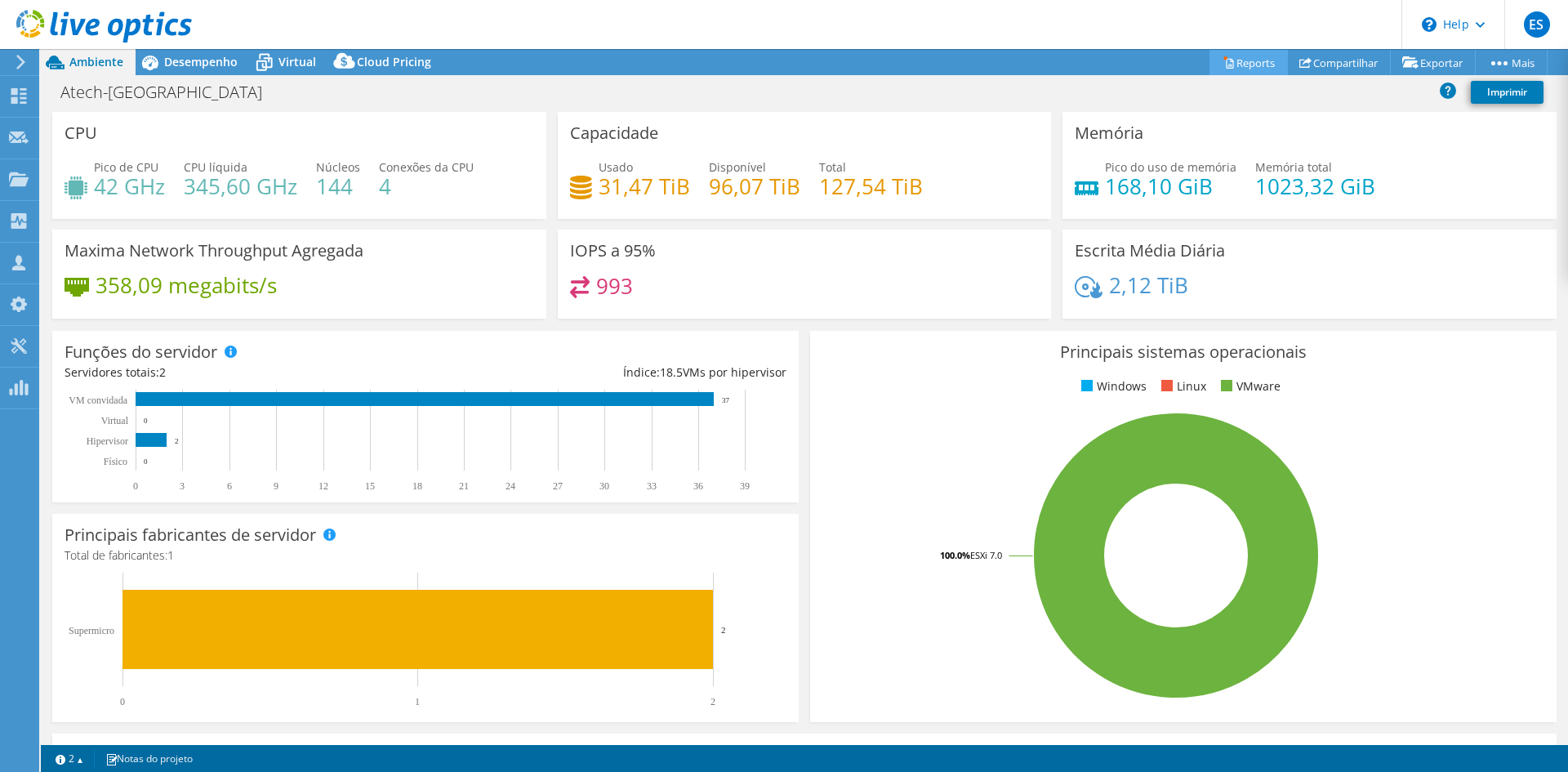
click at [1247, 60] on link "Reports" at bounding box center [1249, 62] width 79 height 25
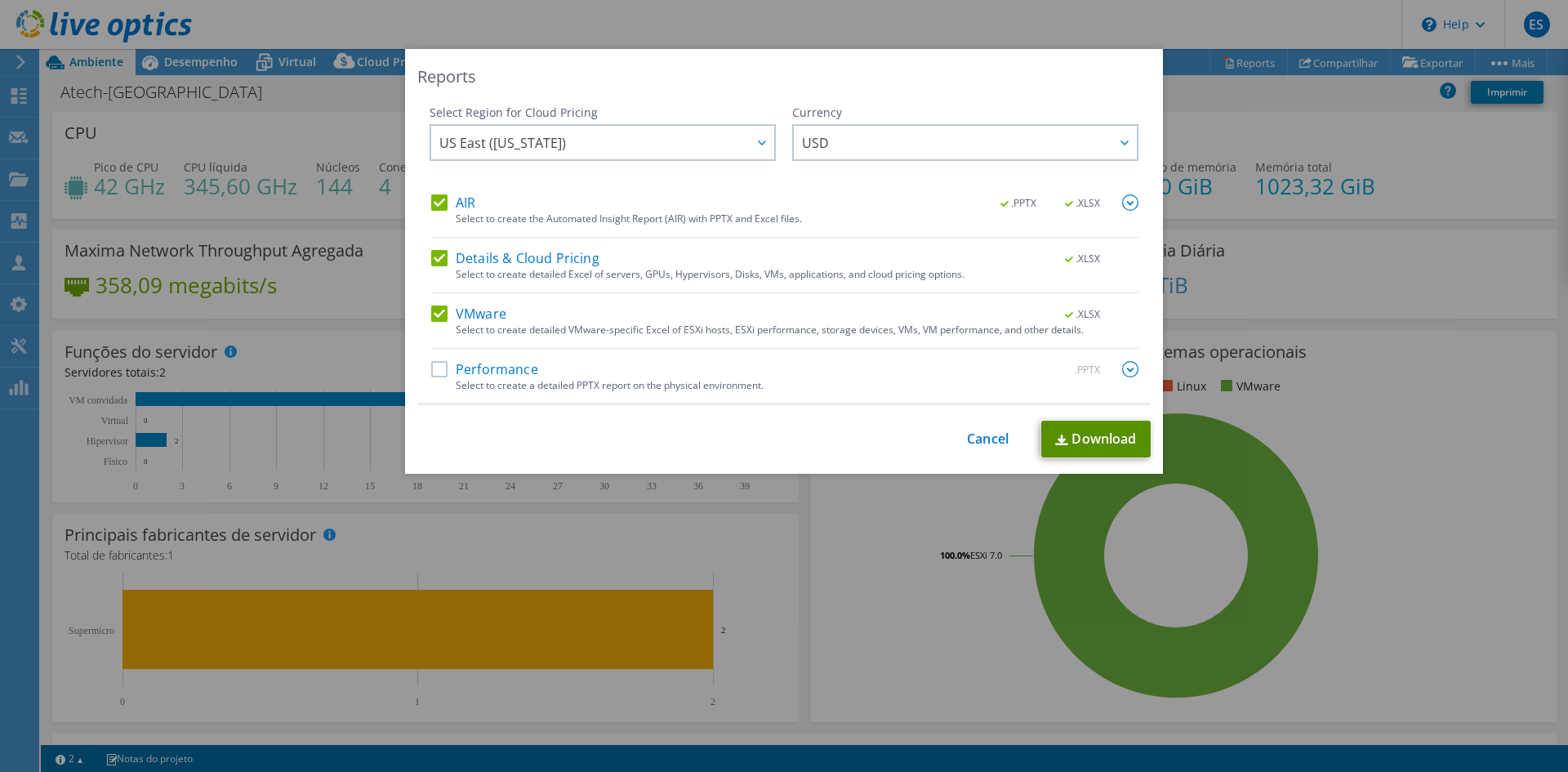
click at [1069, 437] on link "Download" at bounding box center [1096, 439] width 110 height 37
click at [978, 441] on link "Cancel" at bounding box center [987, 439] width 42 height 16
